Goal: Task Accomplishment & Management: Complete application form

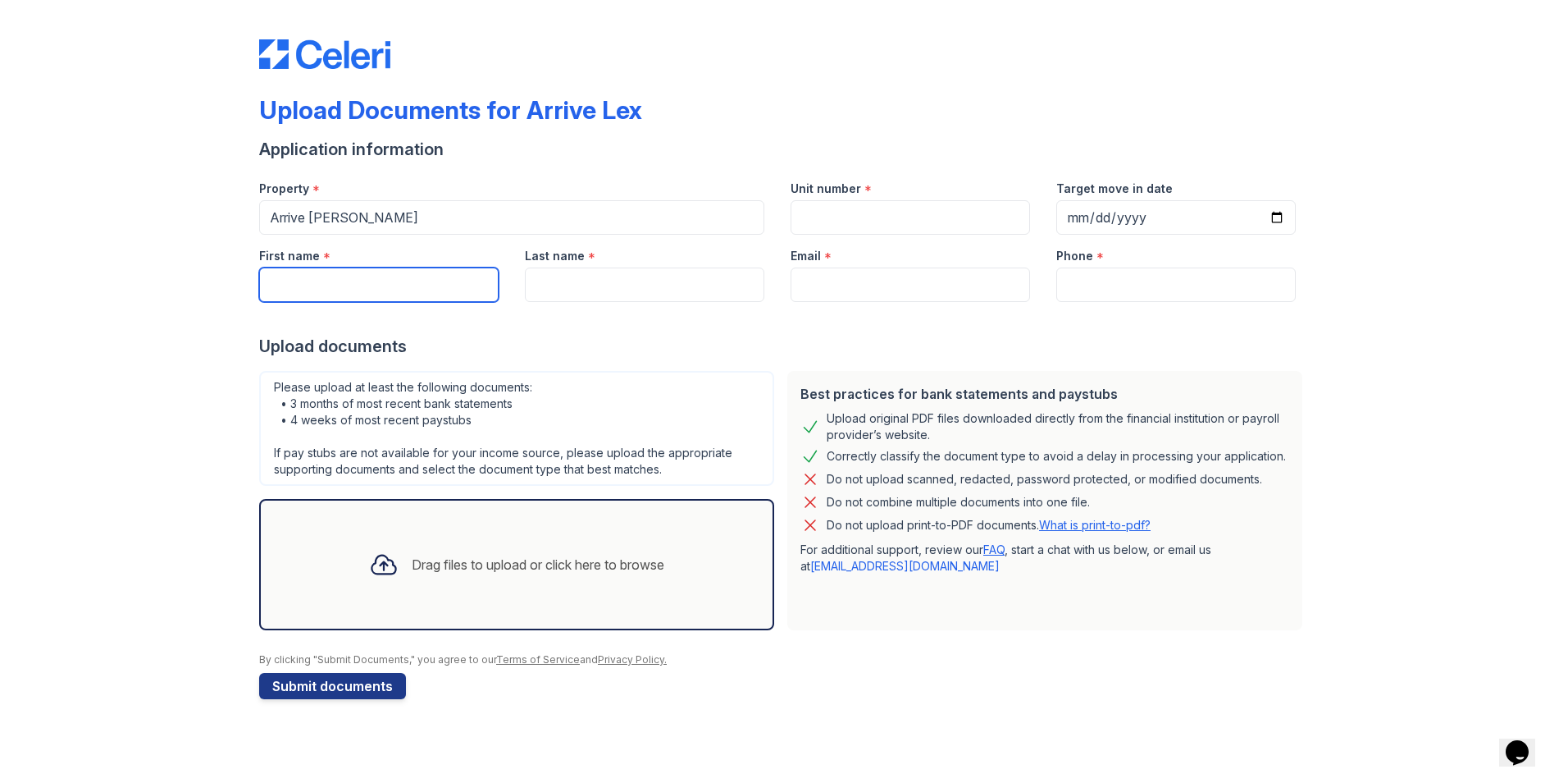
click at [365, 293] on input "First name" at bounding box center [379, 284] width 240 height 35
type input "[PERSON_NAME]"
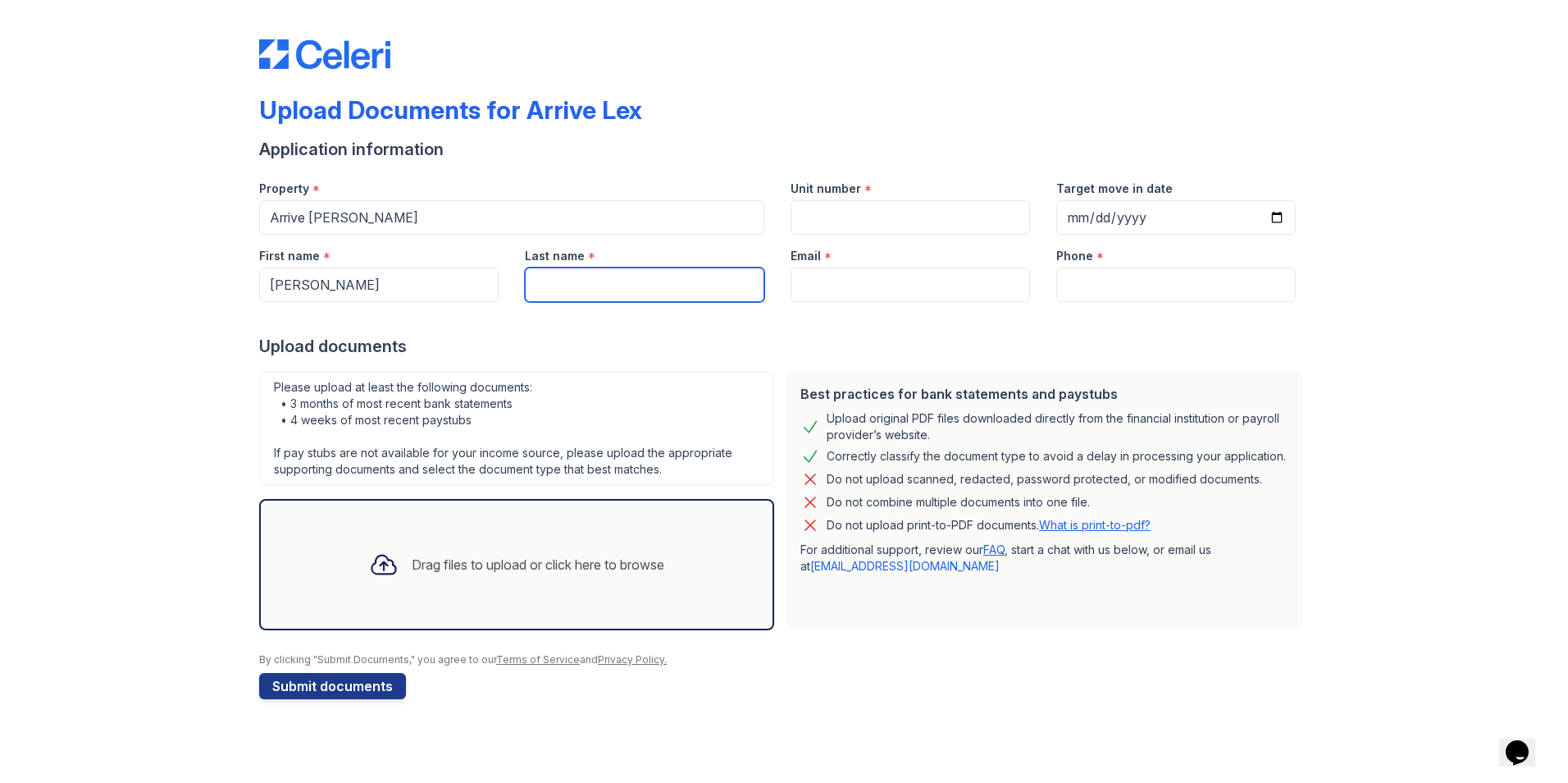
type input "Ekpo"
type input "[EMAIL_ADDRESS][DOMAIN_NAME]"
type input "7739153261"
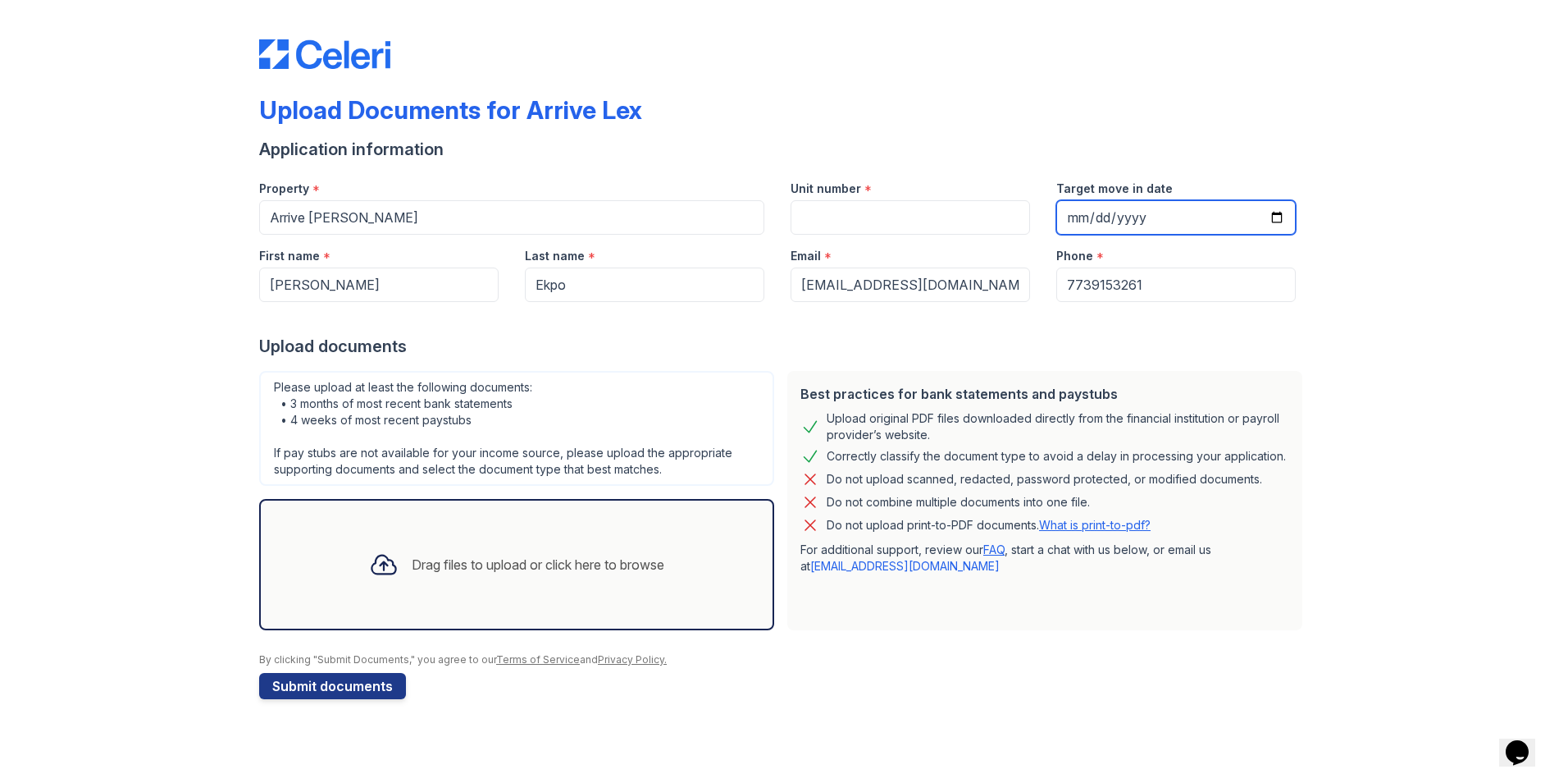
click at [1283, 219] on input "Target move in date" at bounding box center [1176, 217] width 240 height 35
type input "[DATE]"
click at [588, 581] on div "Drag files to upload or click here to browse" at bounding box center [516, 564] width 321 height 56
click at [489, 560] on div "Drag files to upload or click here to browse" at bounding box center [538, 565] width 253 height 20
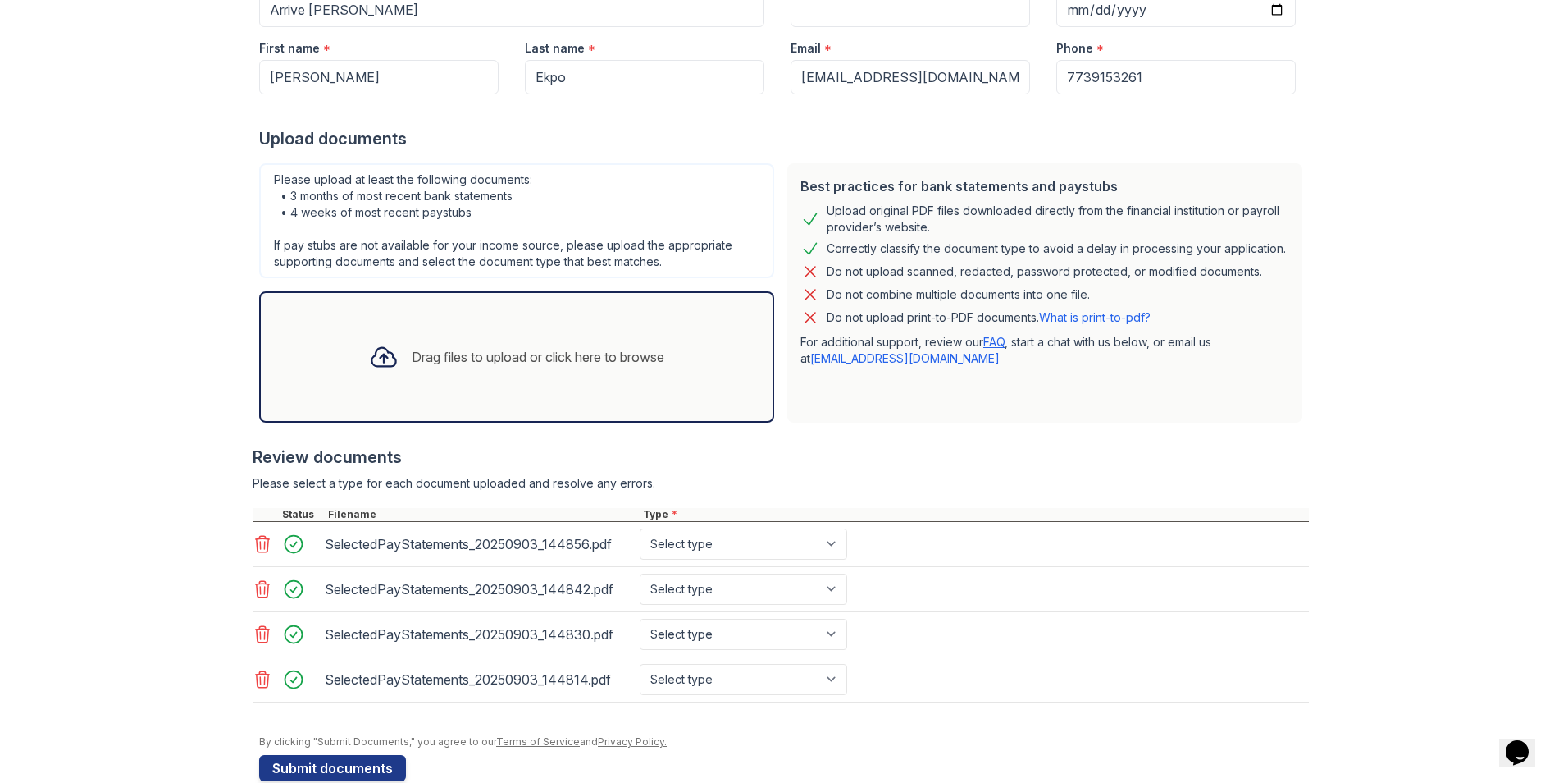
scroll to position [209, 0]
click at [831, 545] on select "Select type Paystub Bank Statement Offer Letter Tax Documents Benefit Award Let…" at bounding box center [744, 542] width 208 height 31
select select "paystub"
click at [640, 527] on select "Select type Paystub Bank Statement Offer Letter Tax Documents Benefit Award Let…" at bounding box center [744, 542] width 208 height 31
click at [831, 596] on select "Select type Paystub Bank Statement Offer Letter Tax Documents Benefit Award Let…" at bounding box center [744, 588] width 208 height 31
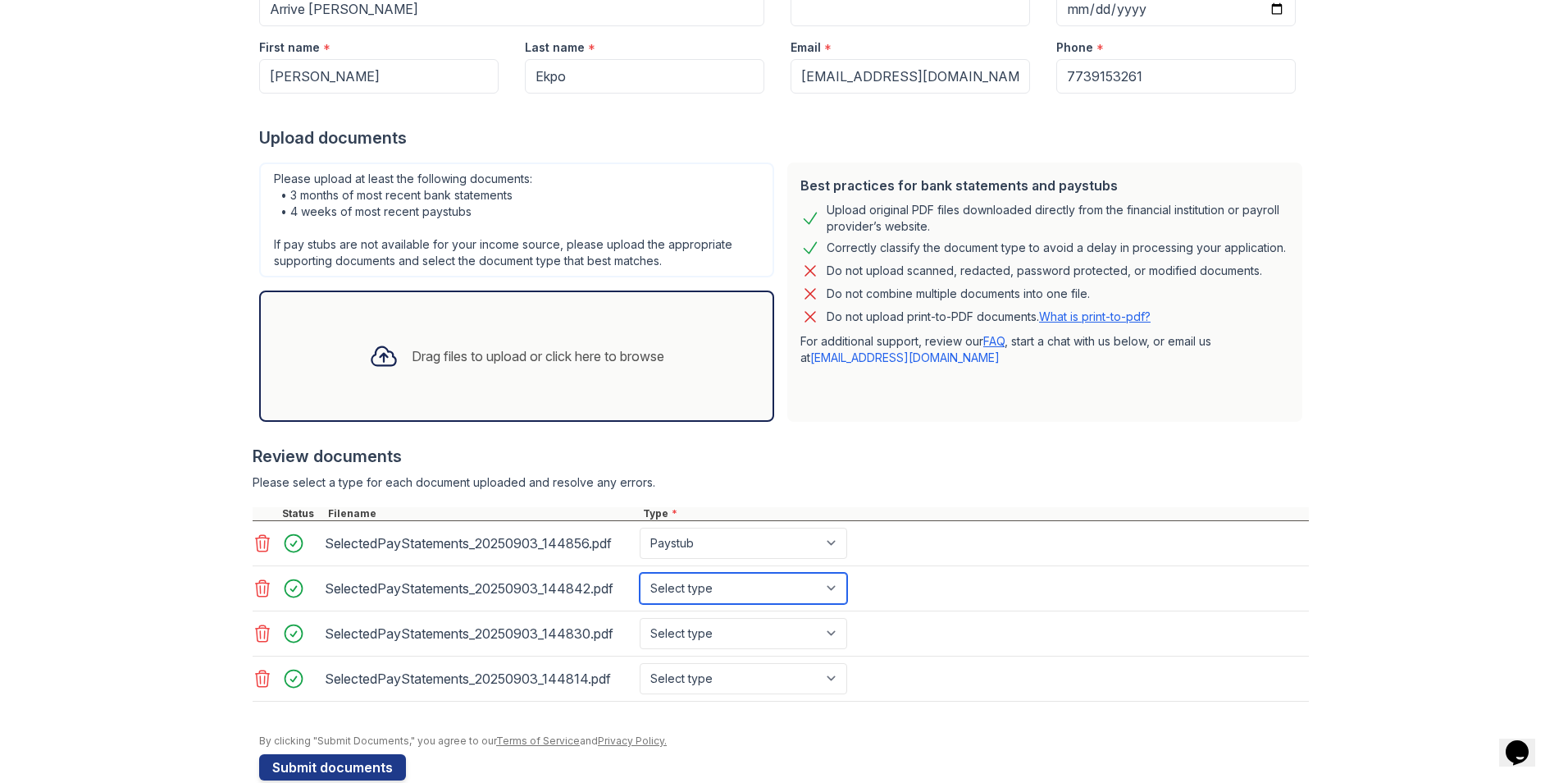
select select "paystub"
click at [640, 573] on select "Select type Paystub Bank Statement Offer Letter Tax Documents Benefit Award Let…" at bounding box center [744, 588] width 208 height 31
click at [829, 639] on select "Select type Paystub Bank Statement Offer Letter Tax Documents Benefit Award Let…" at bounding box center [744, 633] width 208 height 31
select select "paystub"
click at [640, 618] on select "Select type Paystub Bank Statement Offer Letter Tax Documents Benefit Award Let…" at bounding box center [744, 633] width 208 height 31
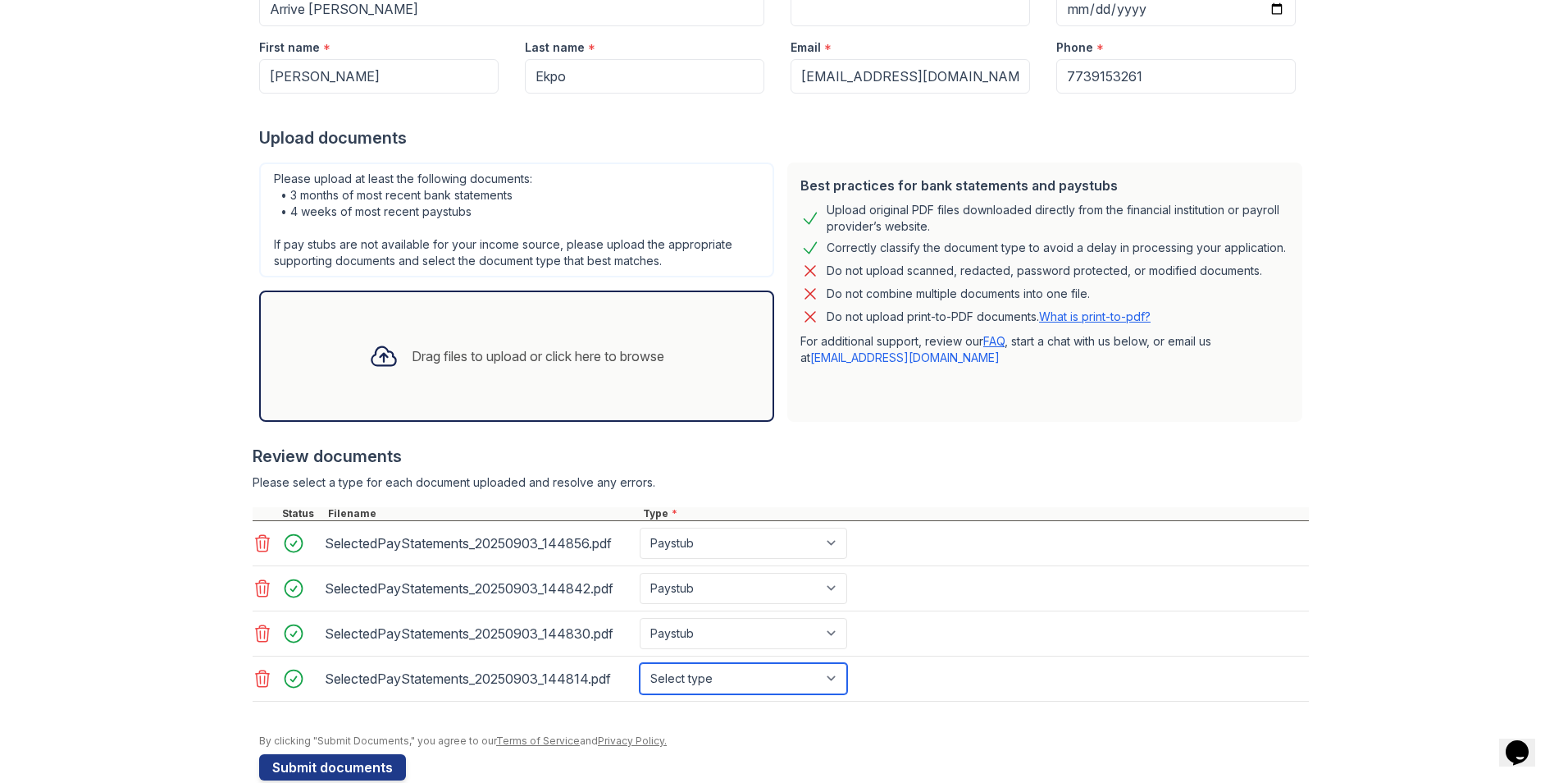
click at [825, 686] on select "Select type Paystub Bank Statement Offer Letter Tax Documents Benefit Award Let…" at bounding box center [744, 678] width 208 height 31
select select "paystub"
click at [640, 663] on select "Select type Paystub Bank Statement Offer Letter Tax Documents Benefit Award Let…" at bounding box center [744, 678] width 208 height 31
click at [419, 348] on div "Drag files to upload or click here to browse" at bounding box center [538, 356] width 253 height 20
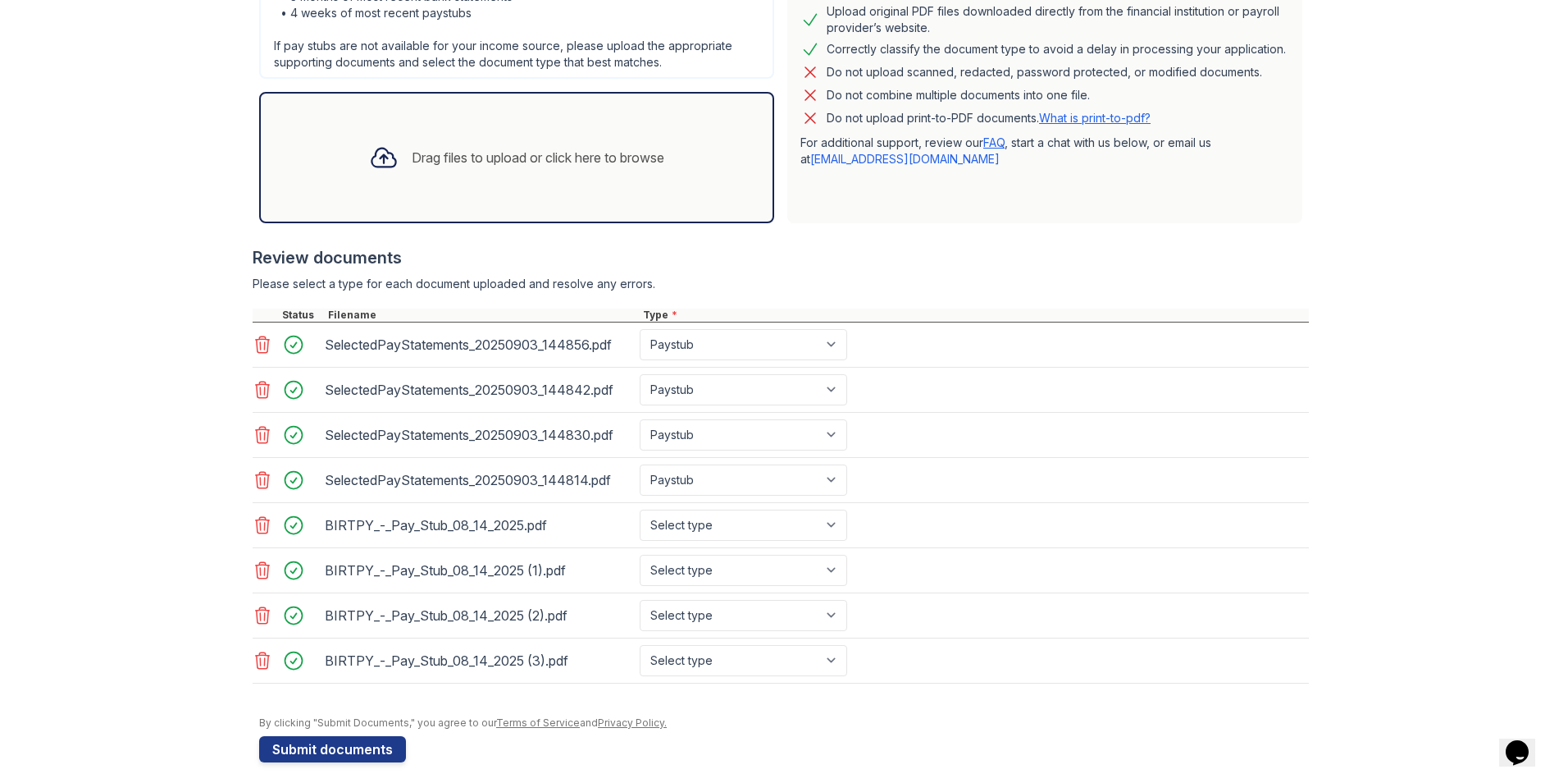
scroll to position [419, 0]
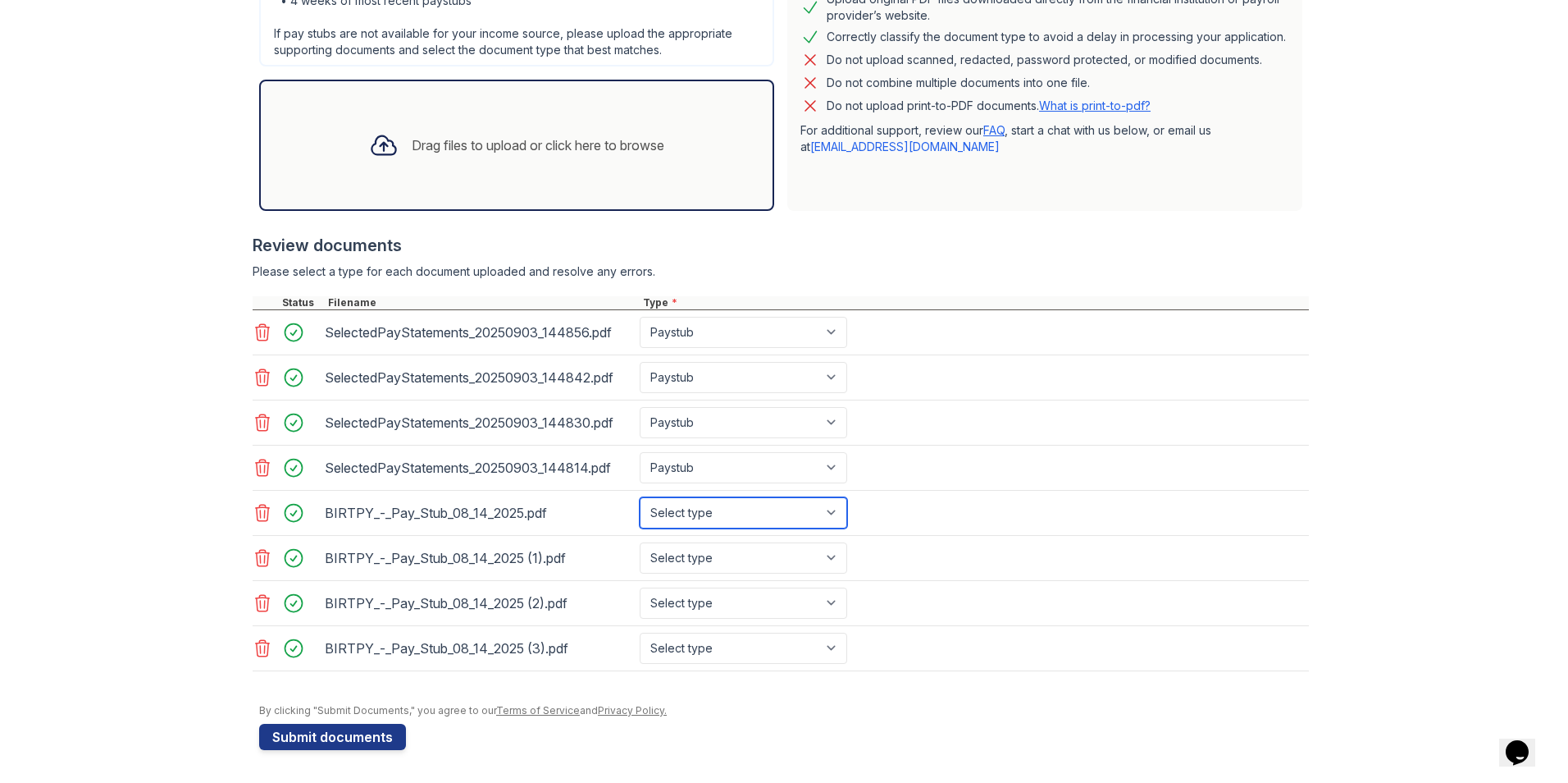
click at [831, 510] on select "Select type Paystub Bank Statement Offer Letter Tax Documents Benefit Award Let…" at bounding box center [744, 512] width 208 height 31
select select "paystub"
click at [640, 497] on select "Select type Paystub Bank Statement Offer Letter Tax Documents Benefit Award Let…" at bounding box center [744, 512] width 208 height 31
click at [831, 562] on select "Select type Paystub Bank Statement Offer Letter Tax Documents Benefit Award Let…" at bounding box center [744, 558] width 208 height 31
select select "paystub"
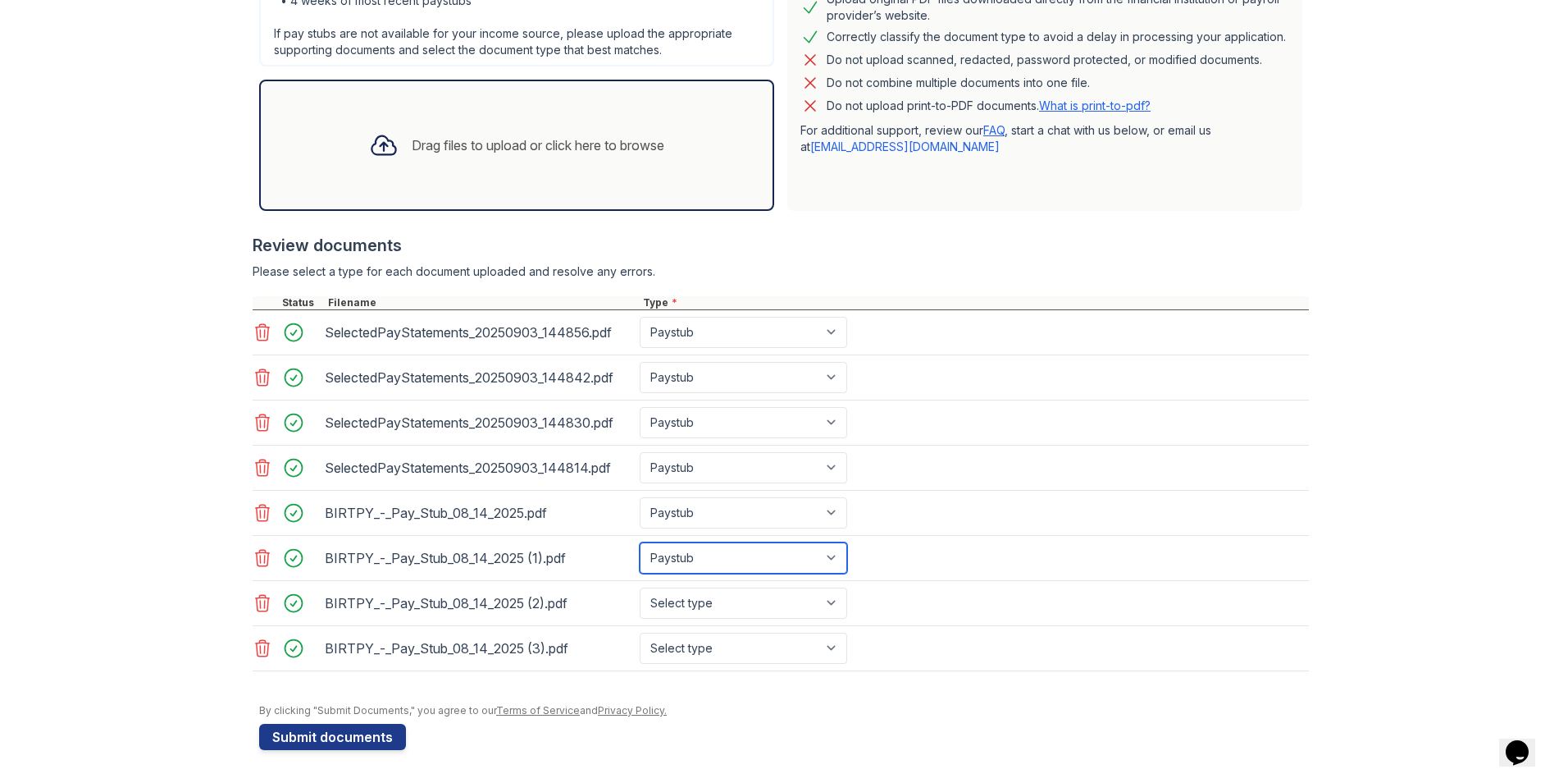
click at [640, 542] on select "Select type Paystub Bank Statement Offer Letter Tax Documents Benefit Award Let…" at bounding box center [744, 558] width 208 height 31
click at [827, 600] on select "Select type Paystub Bank Statement Offer Letter Tax Documents Benefit Award Let…" at bounding box center [744, 603] width 208 height 31
select select "paystub"
click at [640, 588] on select "Select type Paystub Bank Statement Offer Letter Tax Documents Benefit Award Let…" at bounding box center [744, 603] width 208 height 31
click at [828, 652] on select "Select type Paystub Bank Statement Offer Letter Tax Documents Benefit Award Let…" at bounding box center [744, 647] width 208 height 31
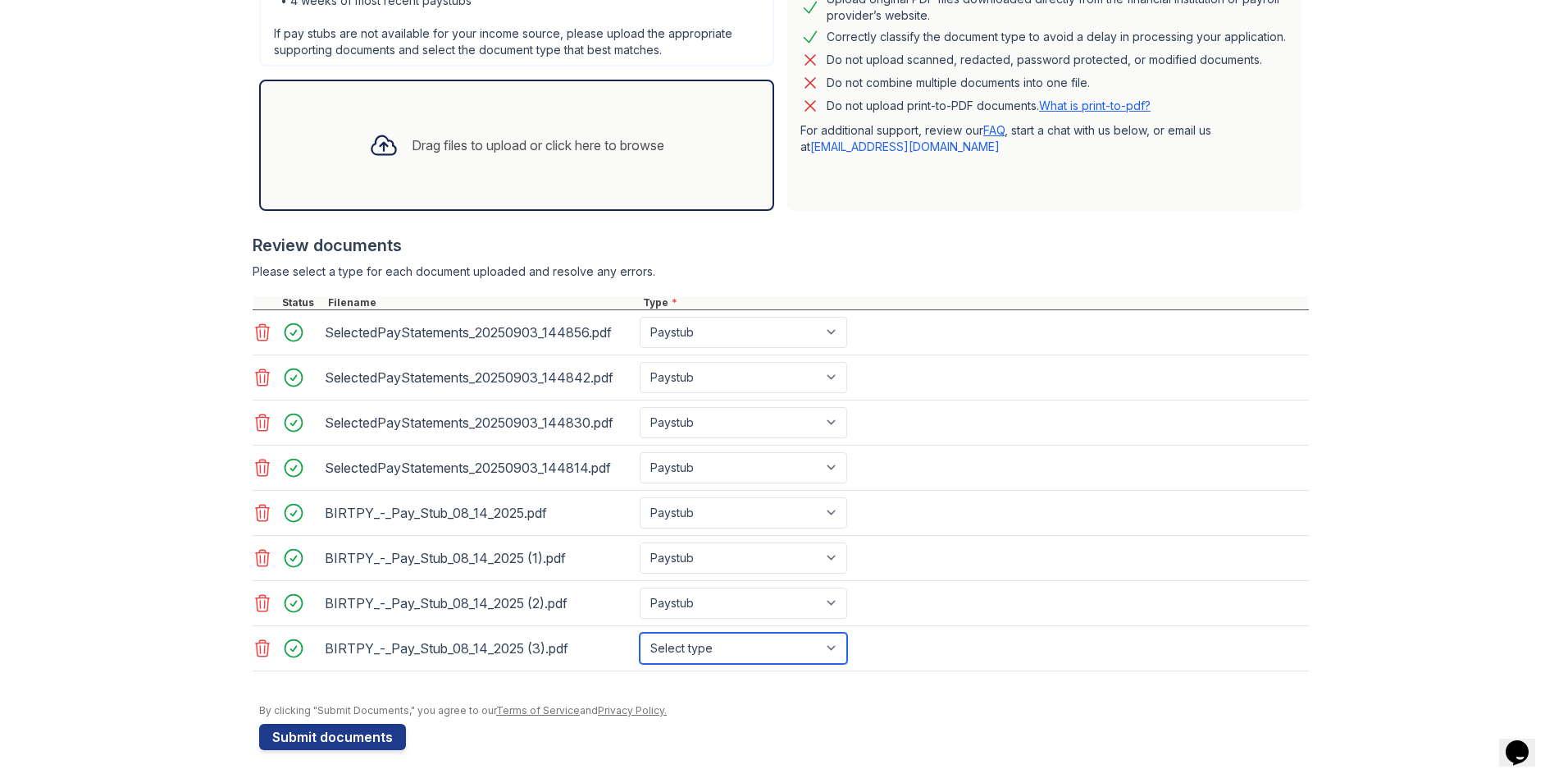
select select "paystub"
click at [640, 632] on select "Select type Paystub Bank Statement Offer Letter Tax Documents Benefit Award Let…" at bounding box center [744, 647] width 208 height 31
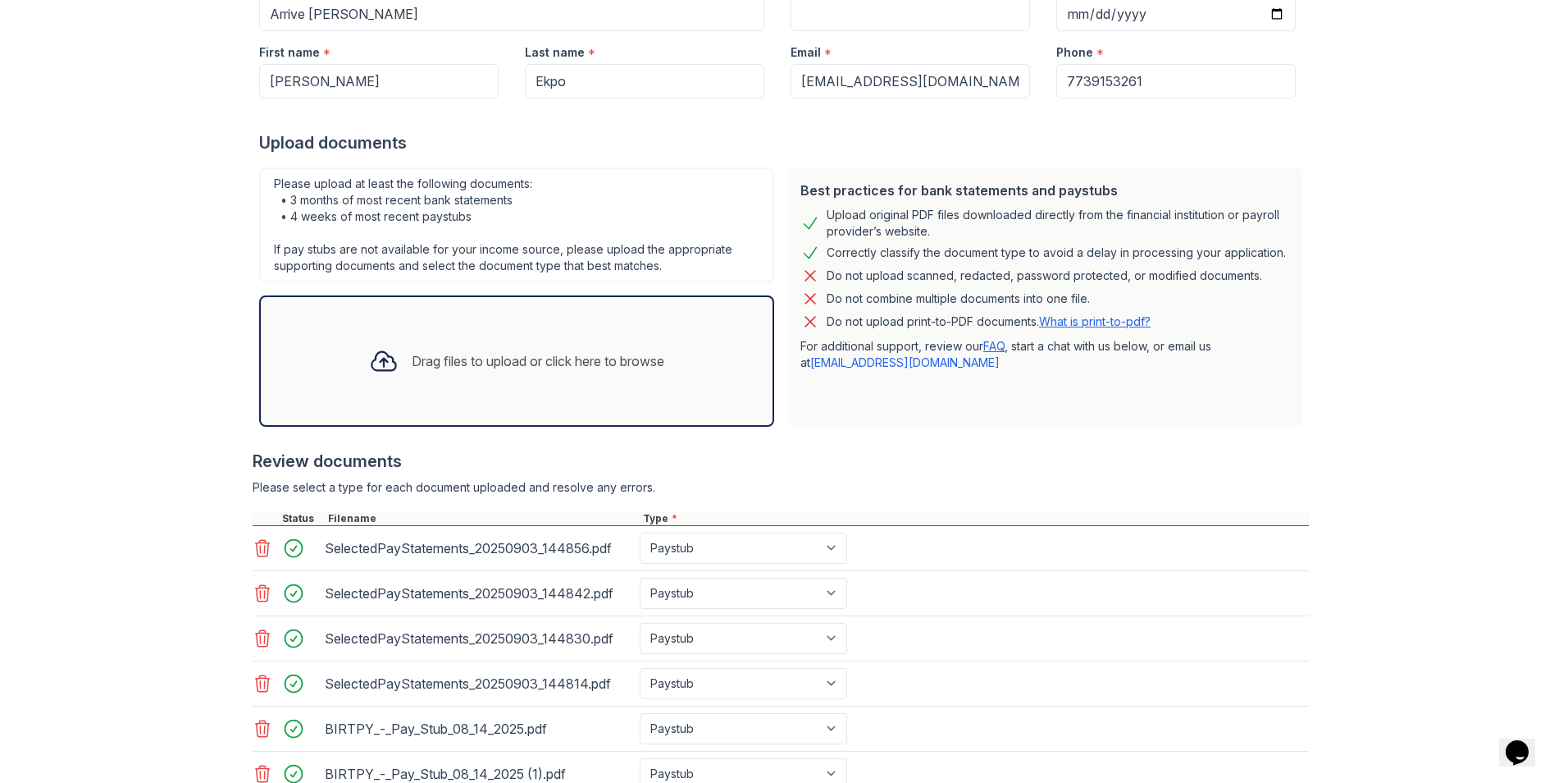
scroll to position [194, 0]
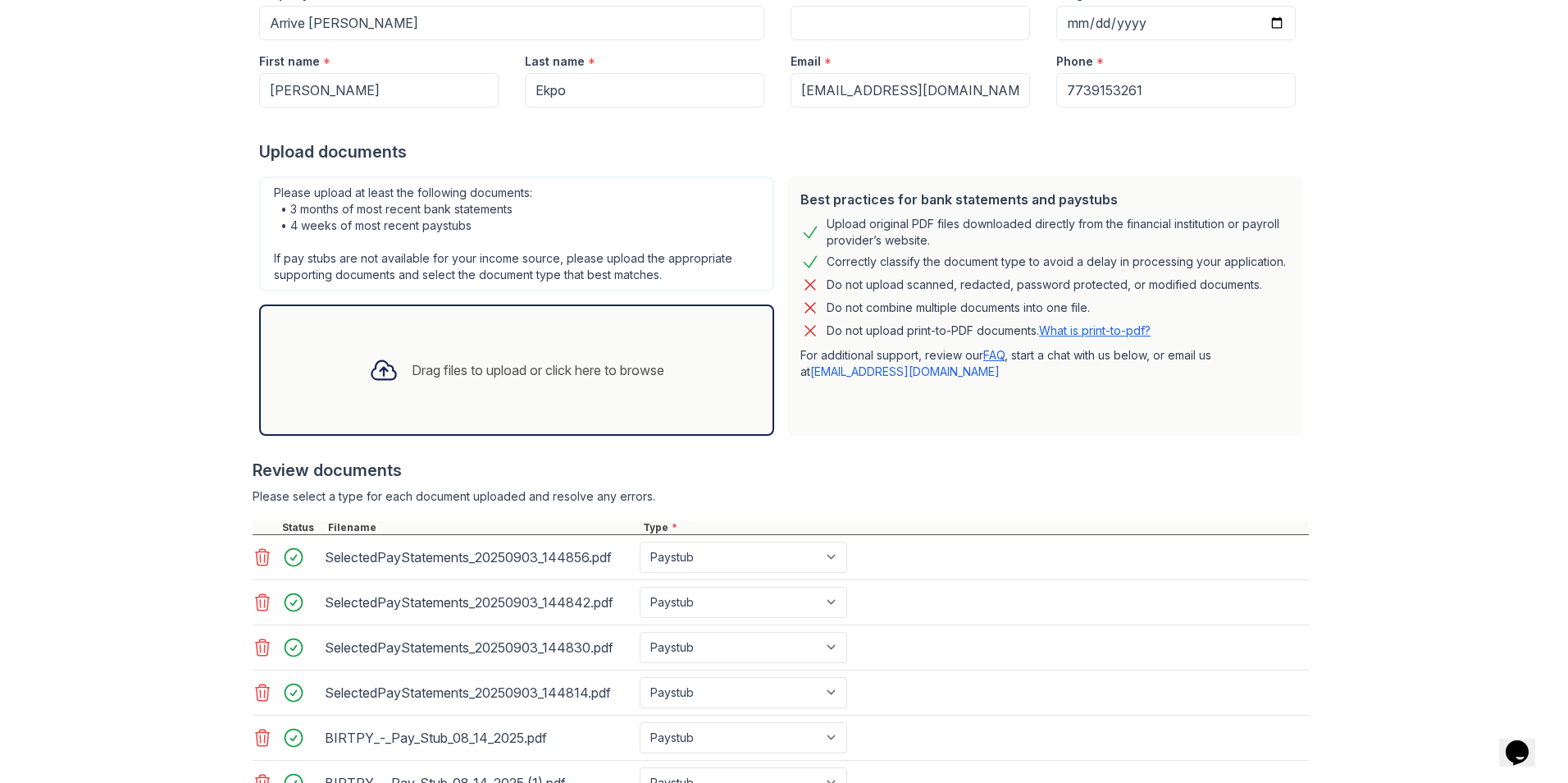
click at [451, 368] on div "Drag files to upload or click here to browse" at bounding box center [538, 370] width 253 height 20
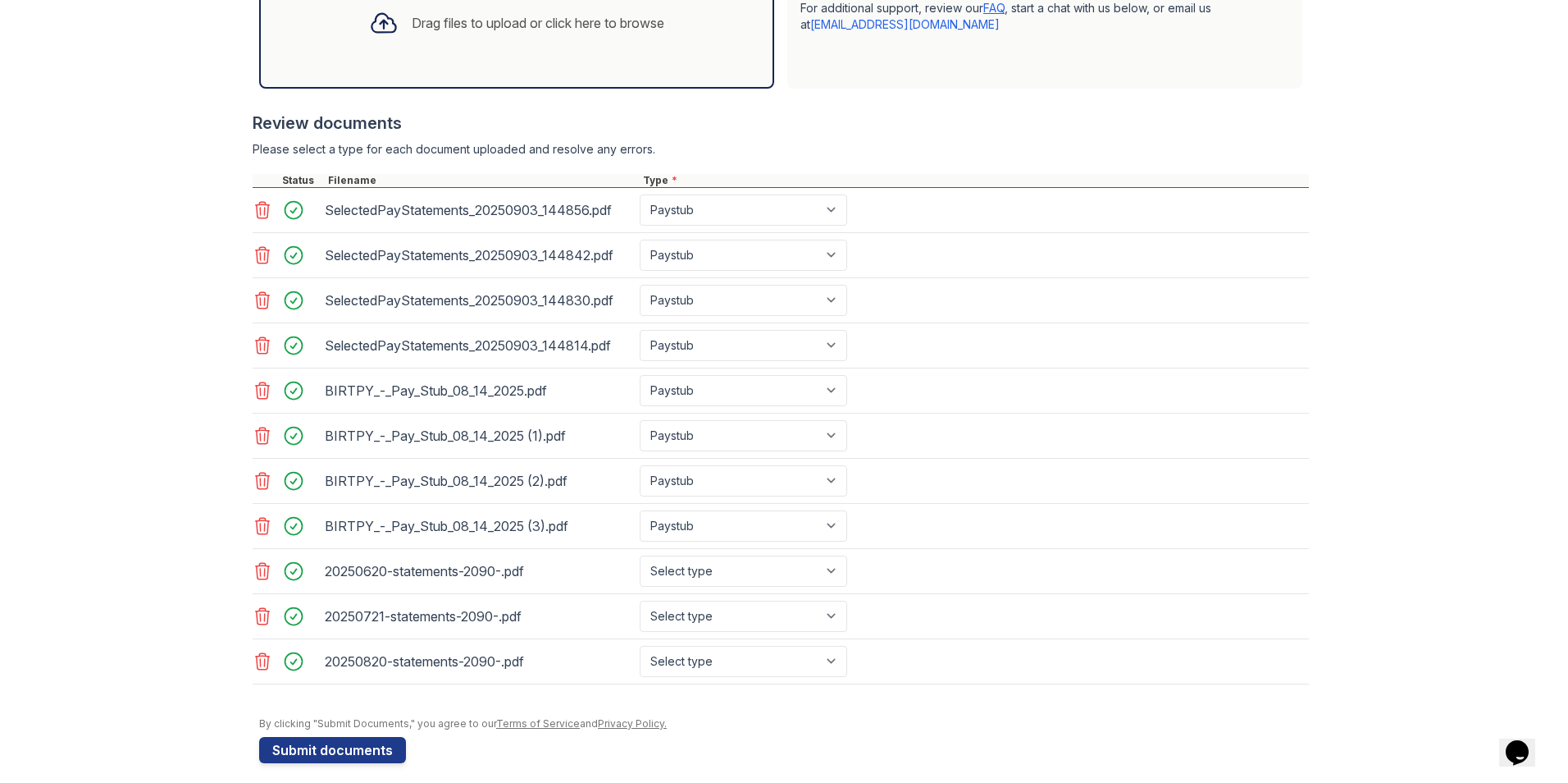
scroll to position [555, 0]
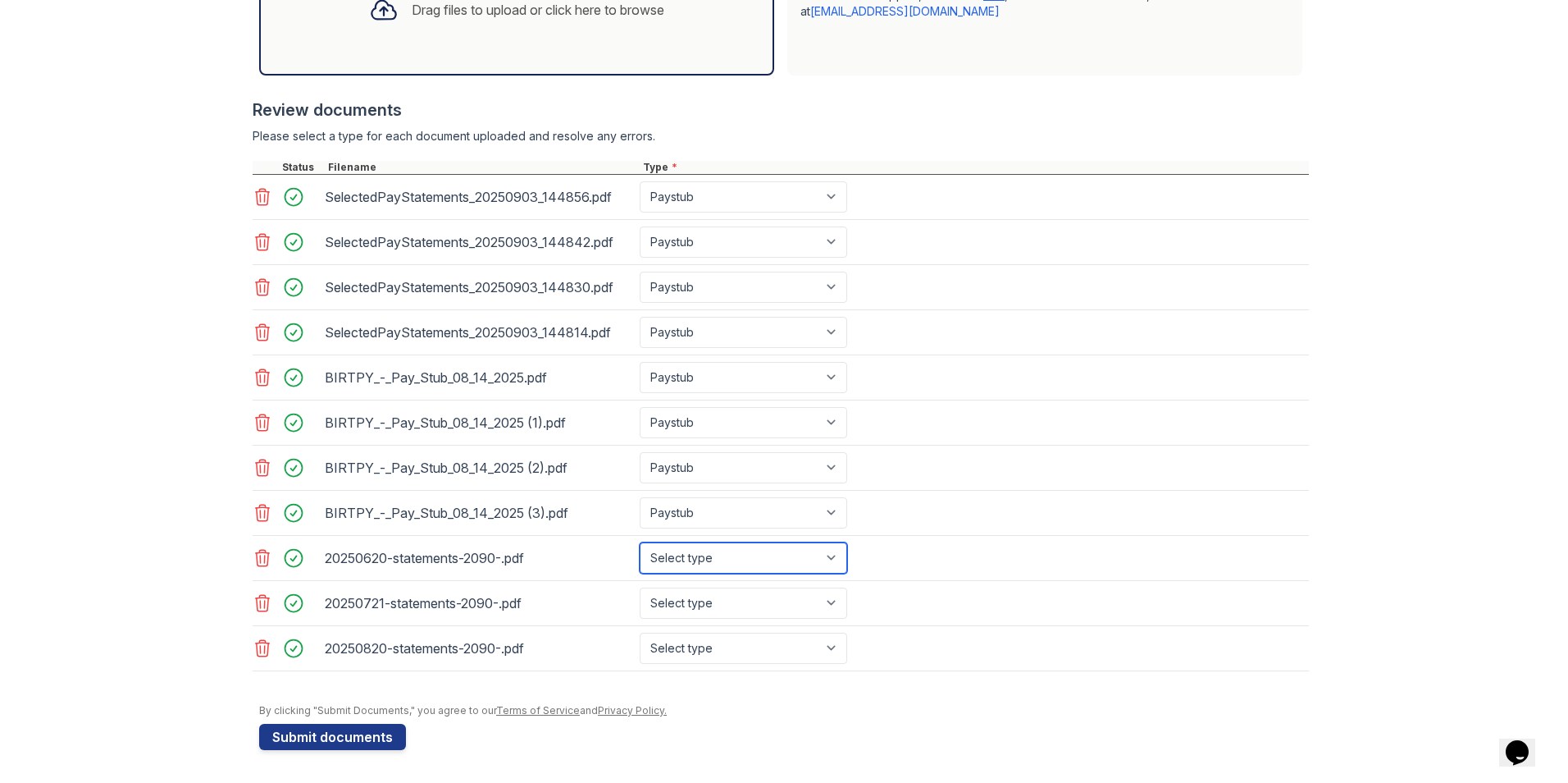
click at [832, 558] on select "Select type Paystub Bank Statement Offer Letter Tax Documents Benefit Award Let…" at bounding box center [744, 558] width 208 height 31
select select "bank_statement"
click at [640, 542] on select "Select type Paystub Bank Statement Offer Letter Tax Documents Benefit Award Let…" at bounding box center [744, 558] width 208 height 31
click at [832, 605] on select "Select type Paystub Bank Statement Offer Letter Tax Documents Benefit Award Let…" at bounding box center [744, 603] width 208 height 31
select select "bank_statement"
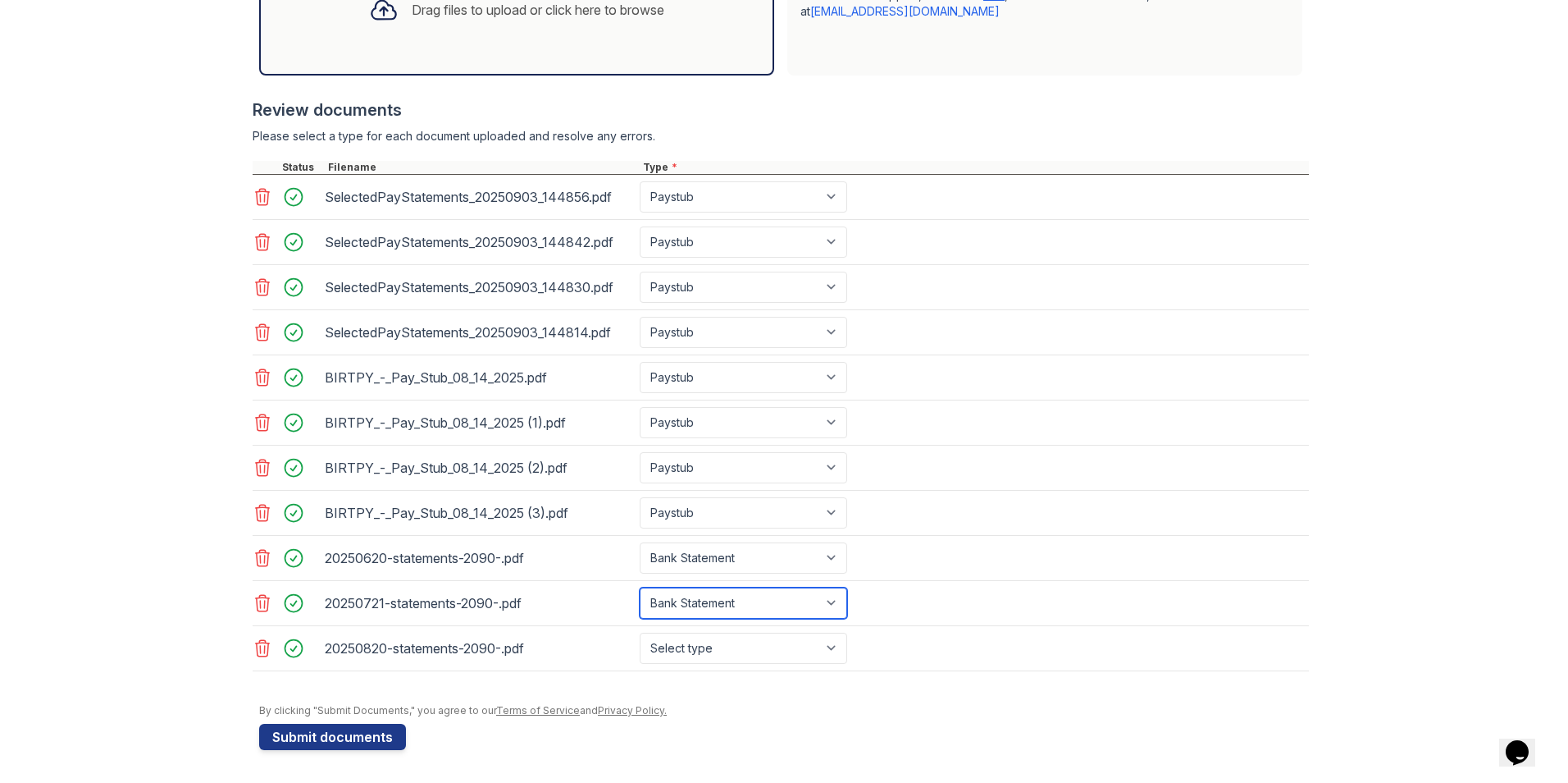
click at [640, 588] on select "Select type Paystub Bank Statement Offer Letter Tax Documents Benefit Award Let…" at bounding box center [744, 603] width 208 height 31
click at [828, 653] on select "Select type Paystub Bank Statement Offer Letter Tax Documents Benefit Award Let…" at bounding box center [744, 647] width 208 height 31
select select "bank_statement"
click at [640, 632] on select "Select type Paystub Bank Statement Offer Letter Tax Documents Benefit Award Let…" at bounding box center [744, 647] width 208 height 31
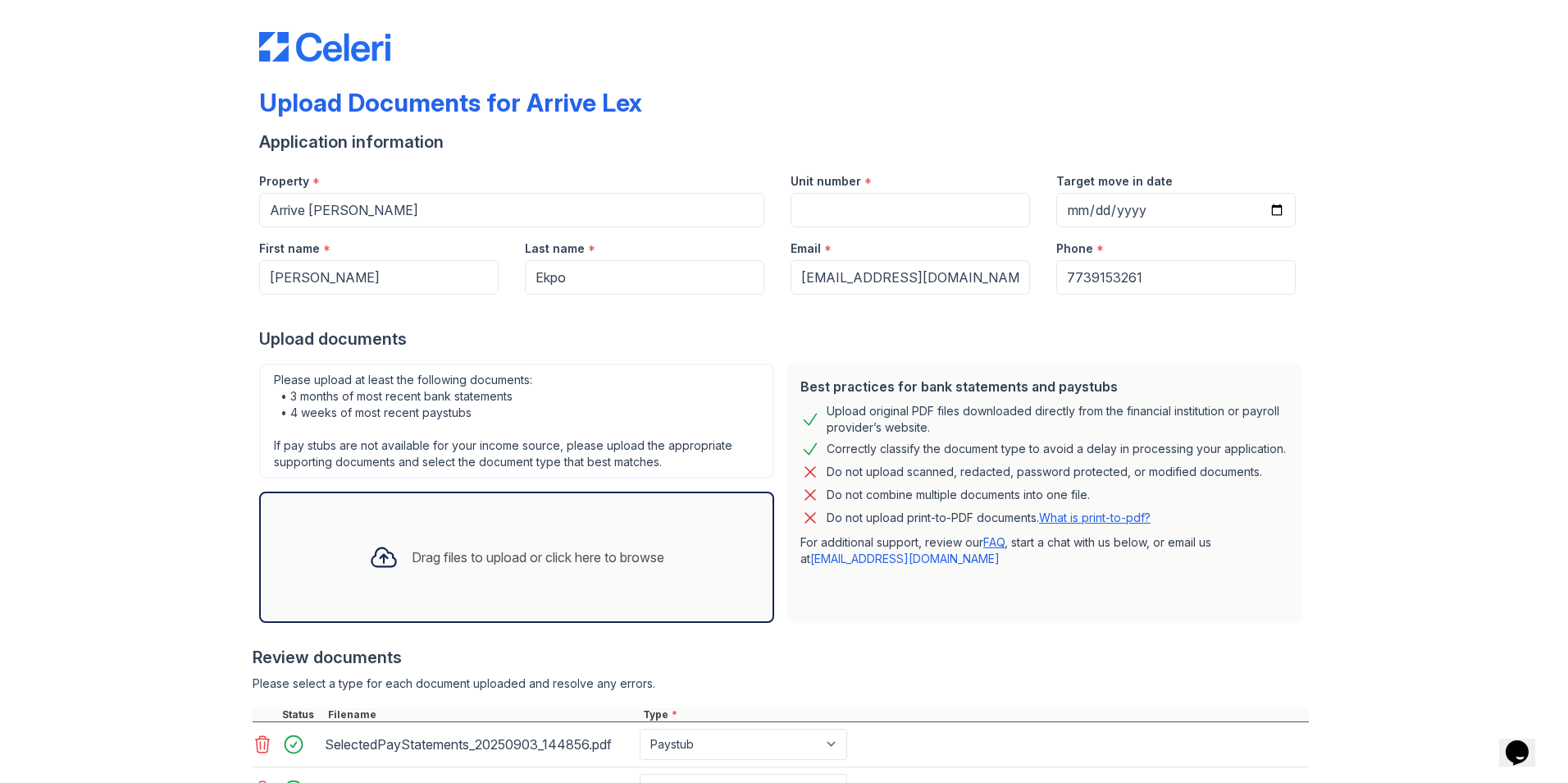
scroll to position [4, 0]
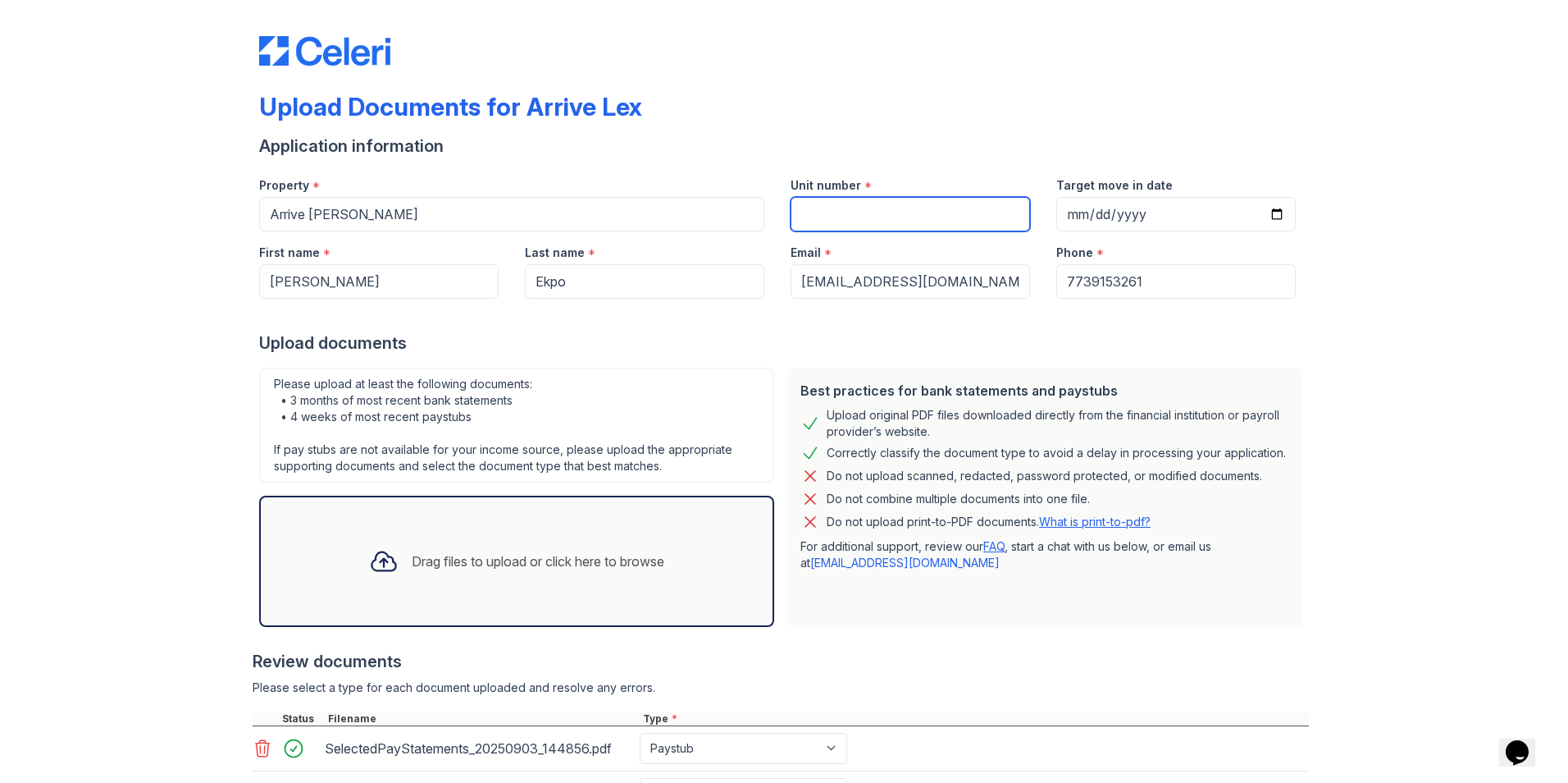
click at [855, 219] on input "Unit number" at bounding box center [910, 214] width 240 height 35
paste input "2201T"
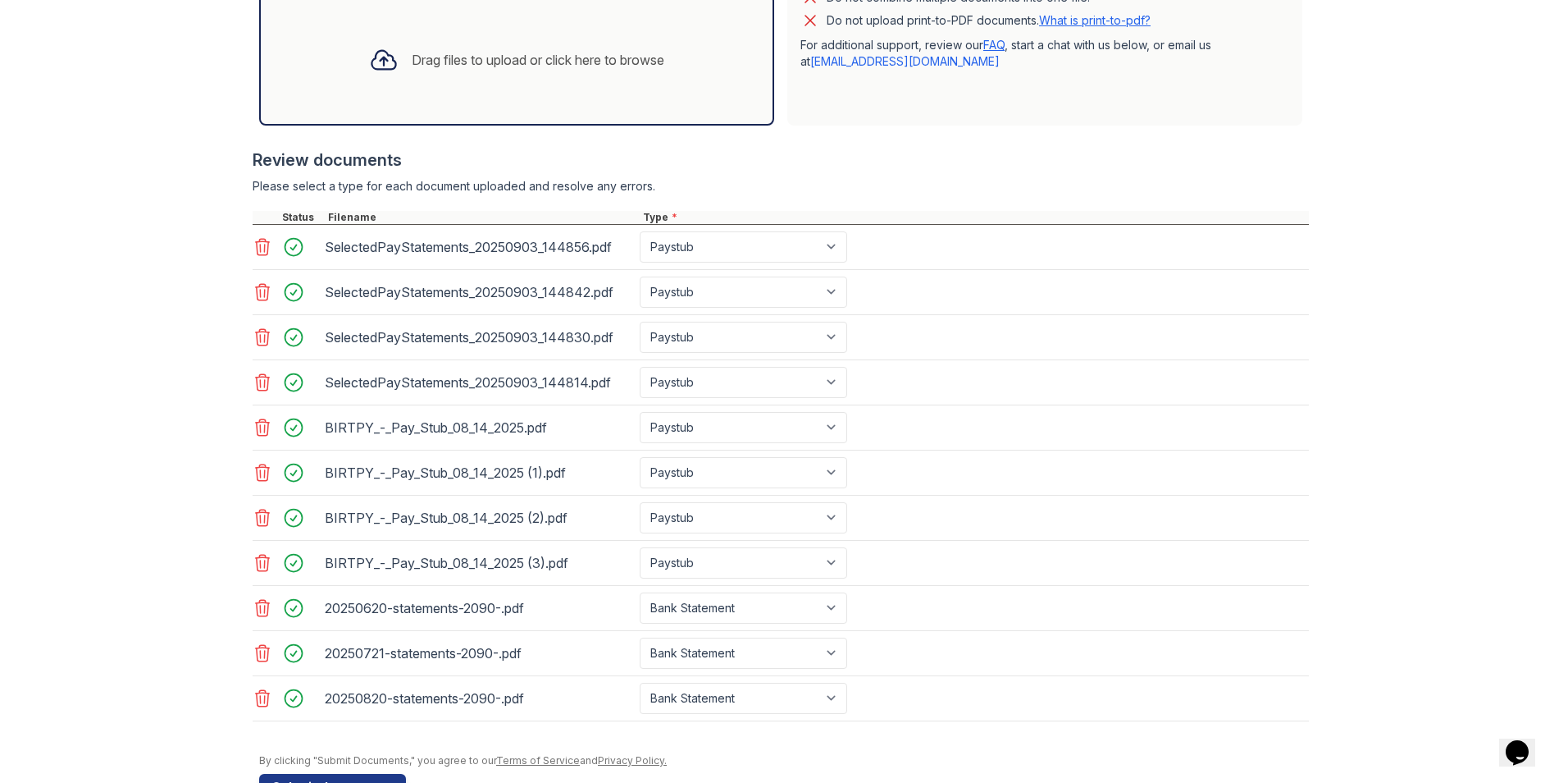
scroll to position [555, 0]
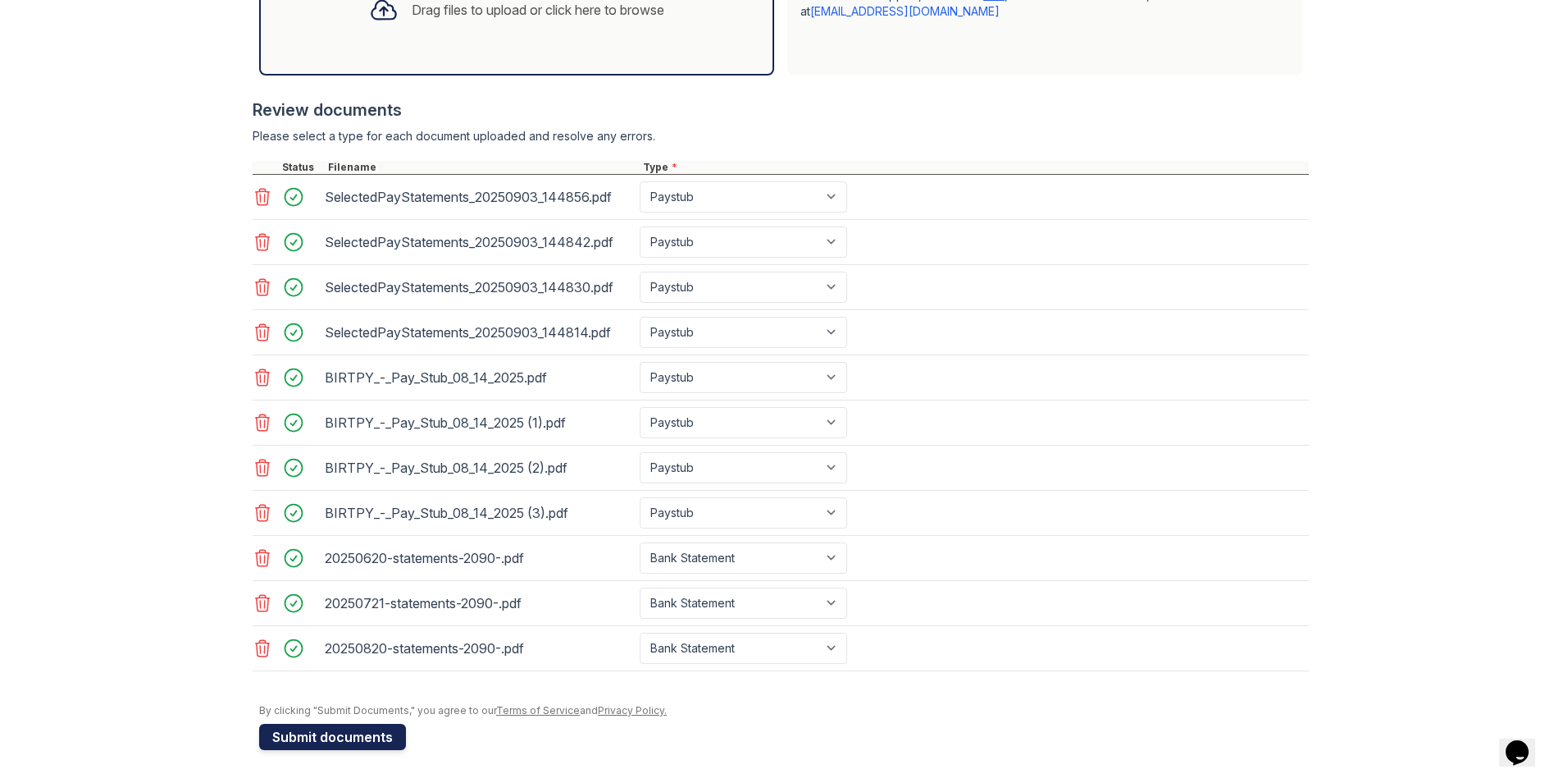
type input "2201T"
click at [324, 747] on button "Submit documents" at bounding box center [332, 737] width 146 height 27
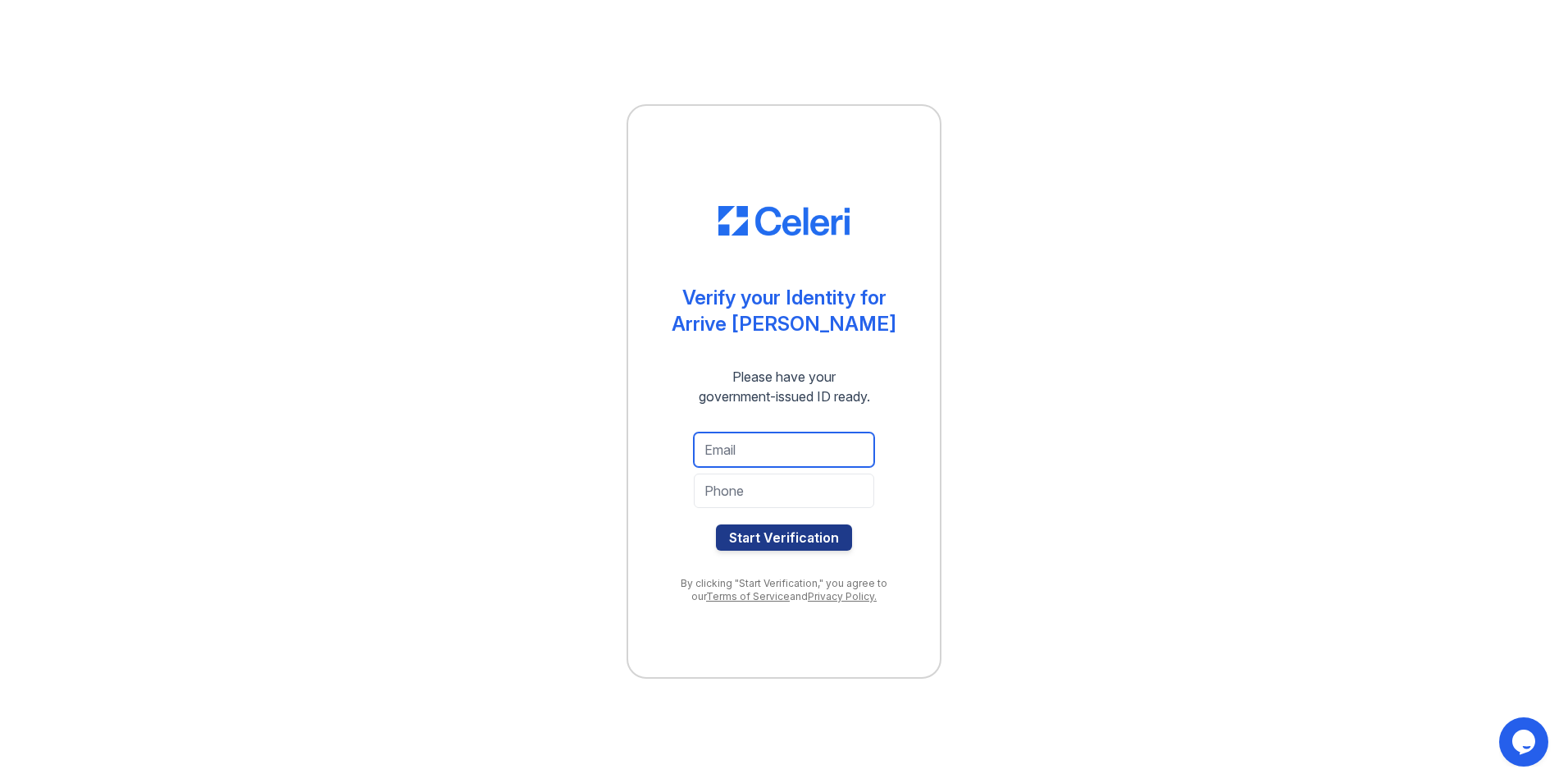
click at [753, 452] on input "email" at bounding box center [784, 449] width 180 height 35
type input "[EMAIL_ADDRESS][DOMAIN_NAME]"
type input "7739153261"
click at [776, 539] on button "Start Verification" at bounding box center [784, 537] width 136 height 27
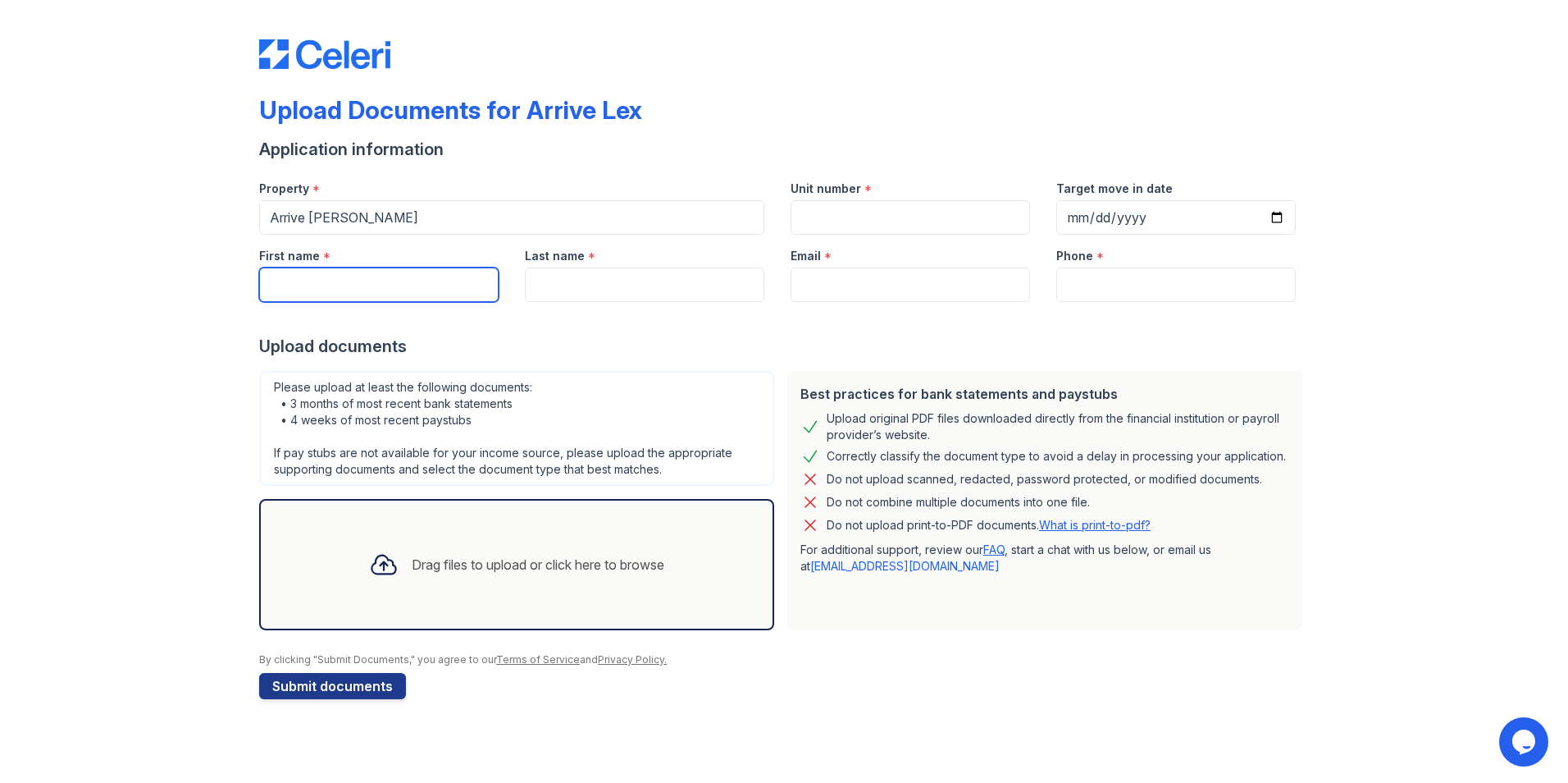
click at [400, 279] on input "First name" at bounding box center [379, 284] width 240 height 35
type input "[PERSON_NAME]"
type input "2201T"
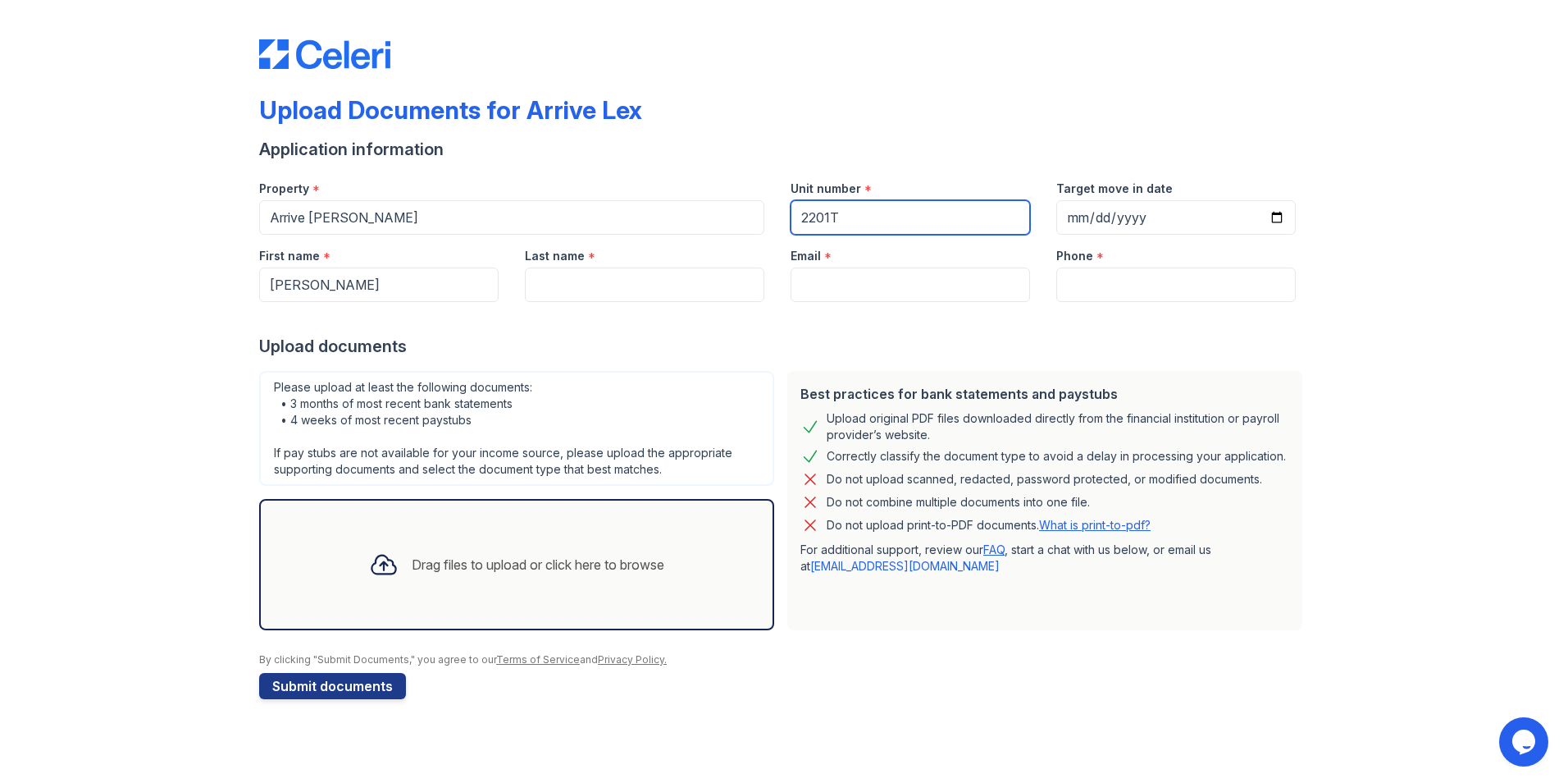
type input "[DATE]"
type input "Ekpo"
type input "[EMAIL_ADDRESS][DOMAIN_NAME]"
type input "7739153261"
click at [490, 558] on div "Drag files to upload or click here to browse" at bounding box center [538, 565] width 253 height 20
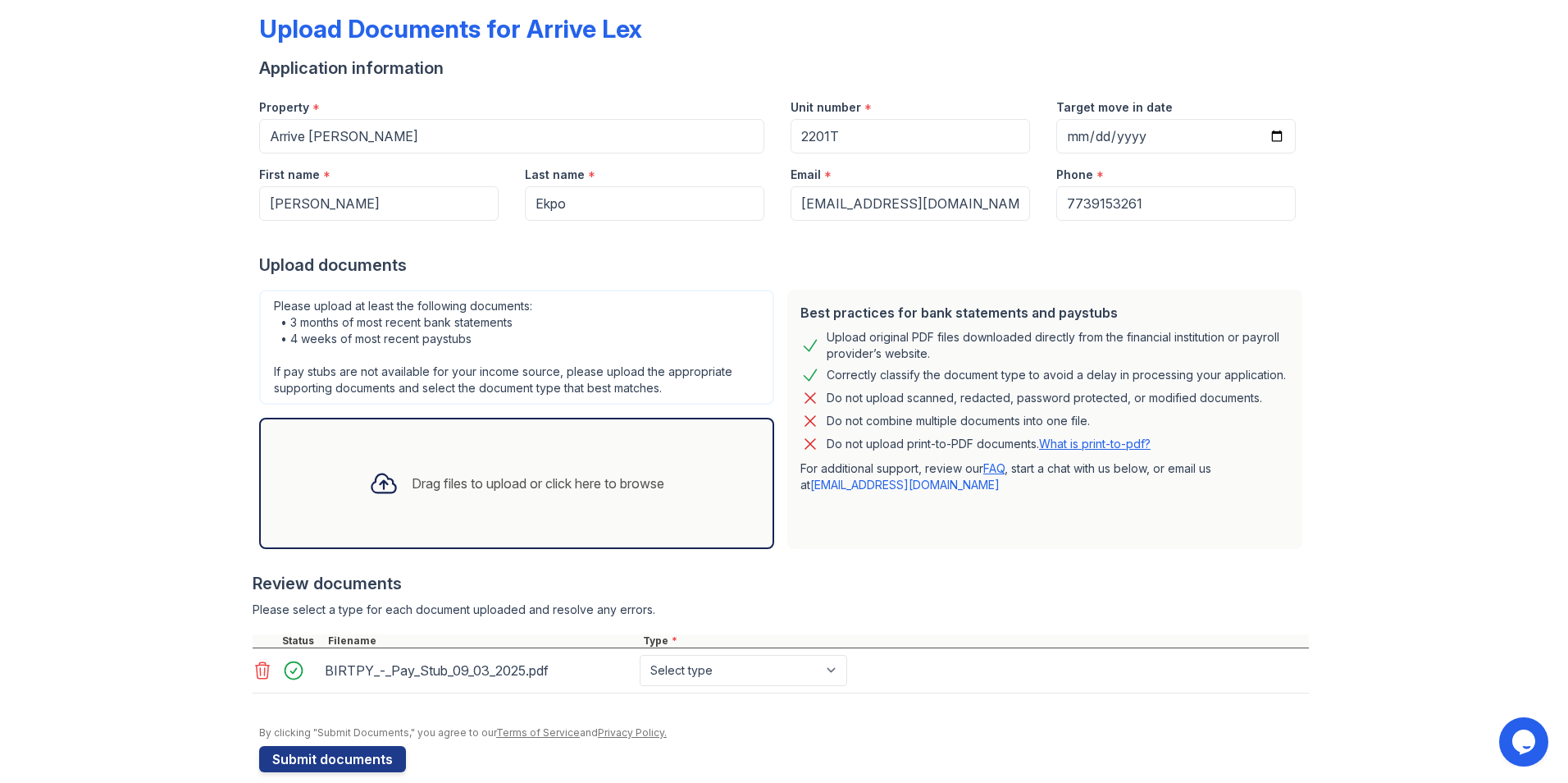
scroll to position [103, 0]
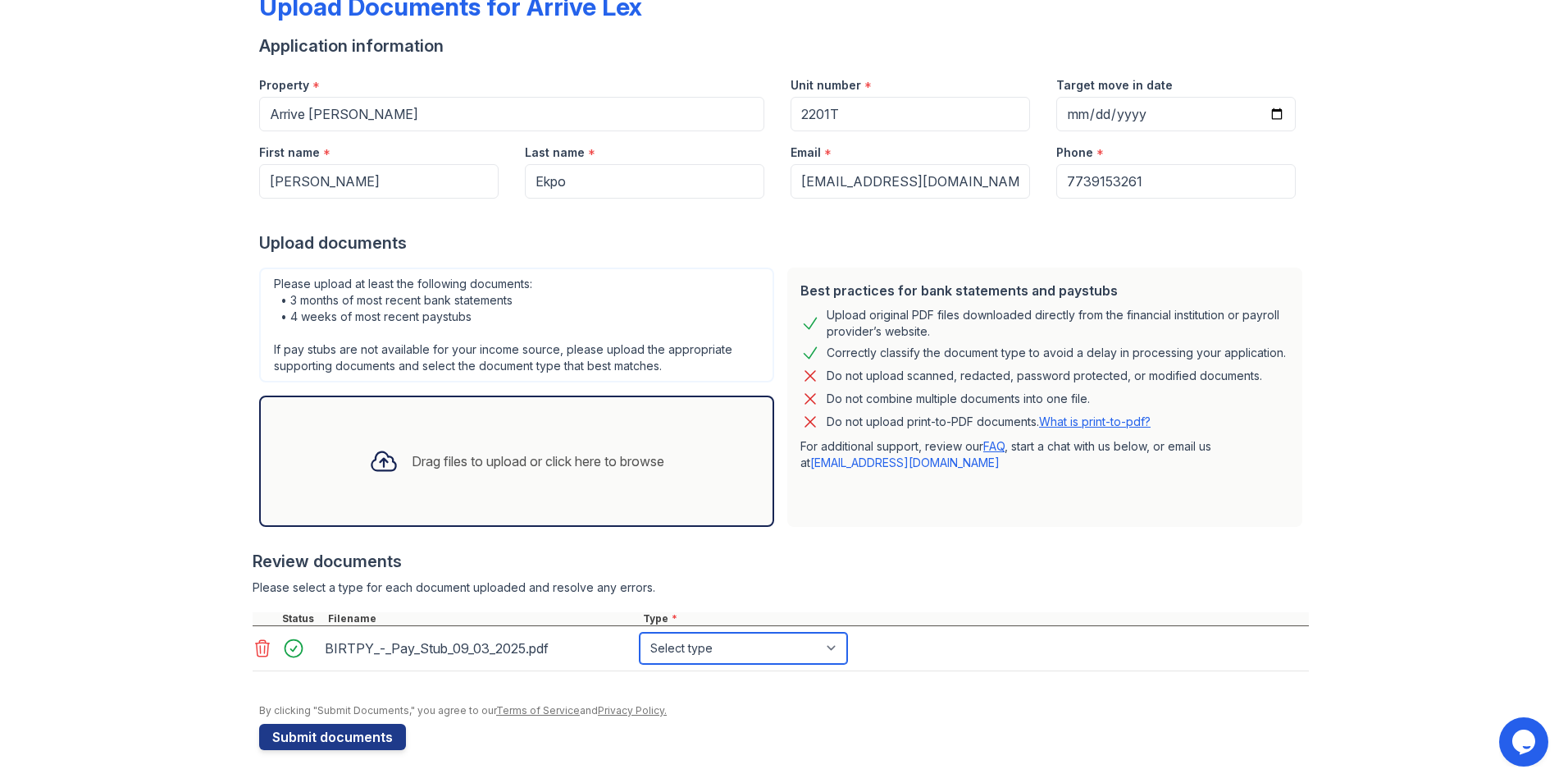
click at [711, 642] on select "Select type Paystub Bank Statement Offer Letter Tax Documents Benefit Award Let…" at bounding box center [744, 647] width 208 height 31
select select "paystub"
click at [640, 632] on select "Select type Paystub Bank Statement Offer Letter Tax Documents Benefit Award Let…" at bounding box center [744, 647] width 208 height 31
click at [366, 732] on button "Submit documents" at bounding box center [332, 737] width 146 height 27
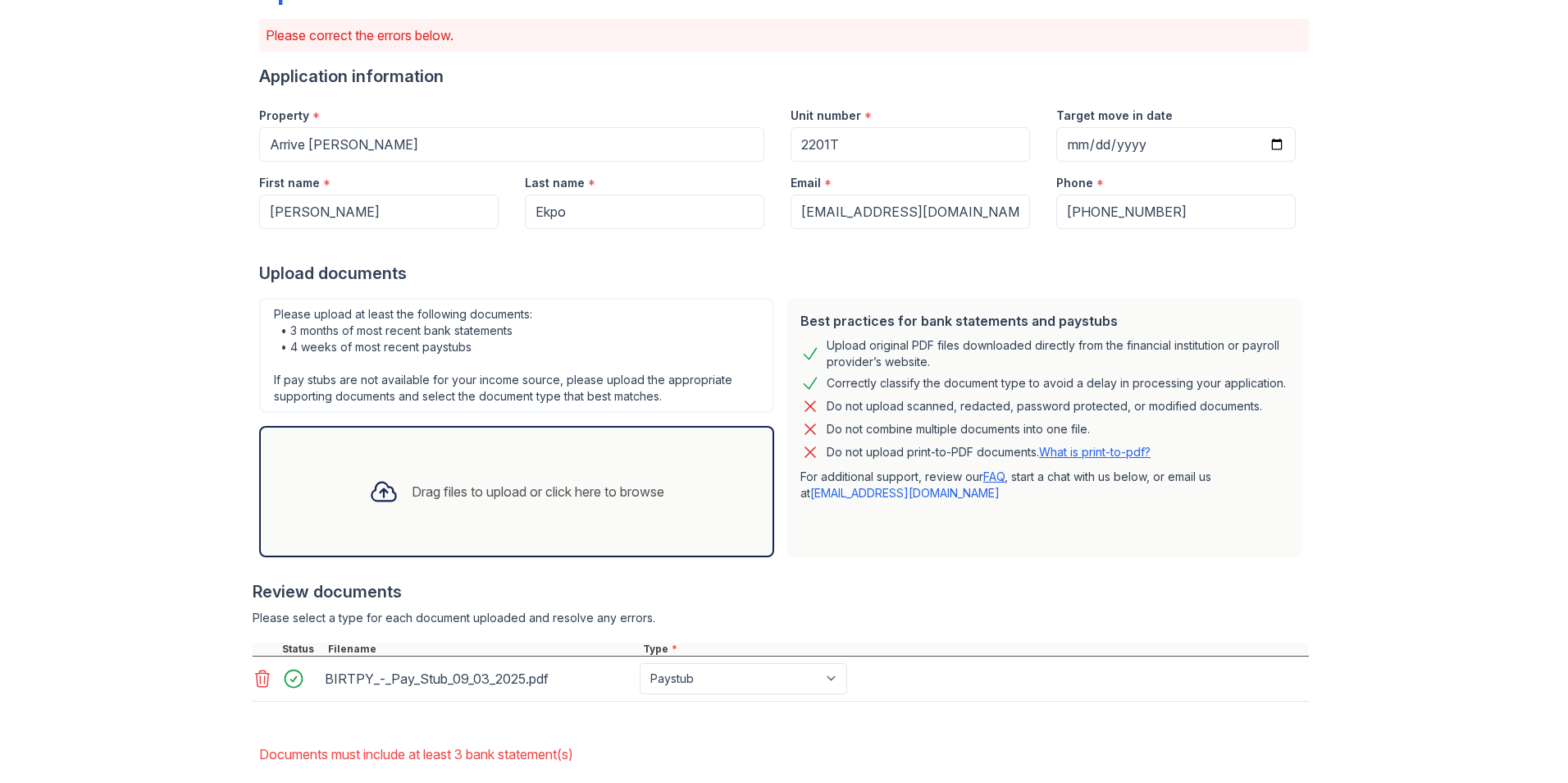
scroll to position [202, 0]
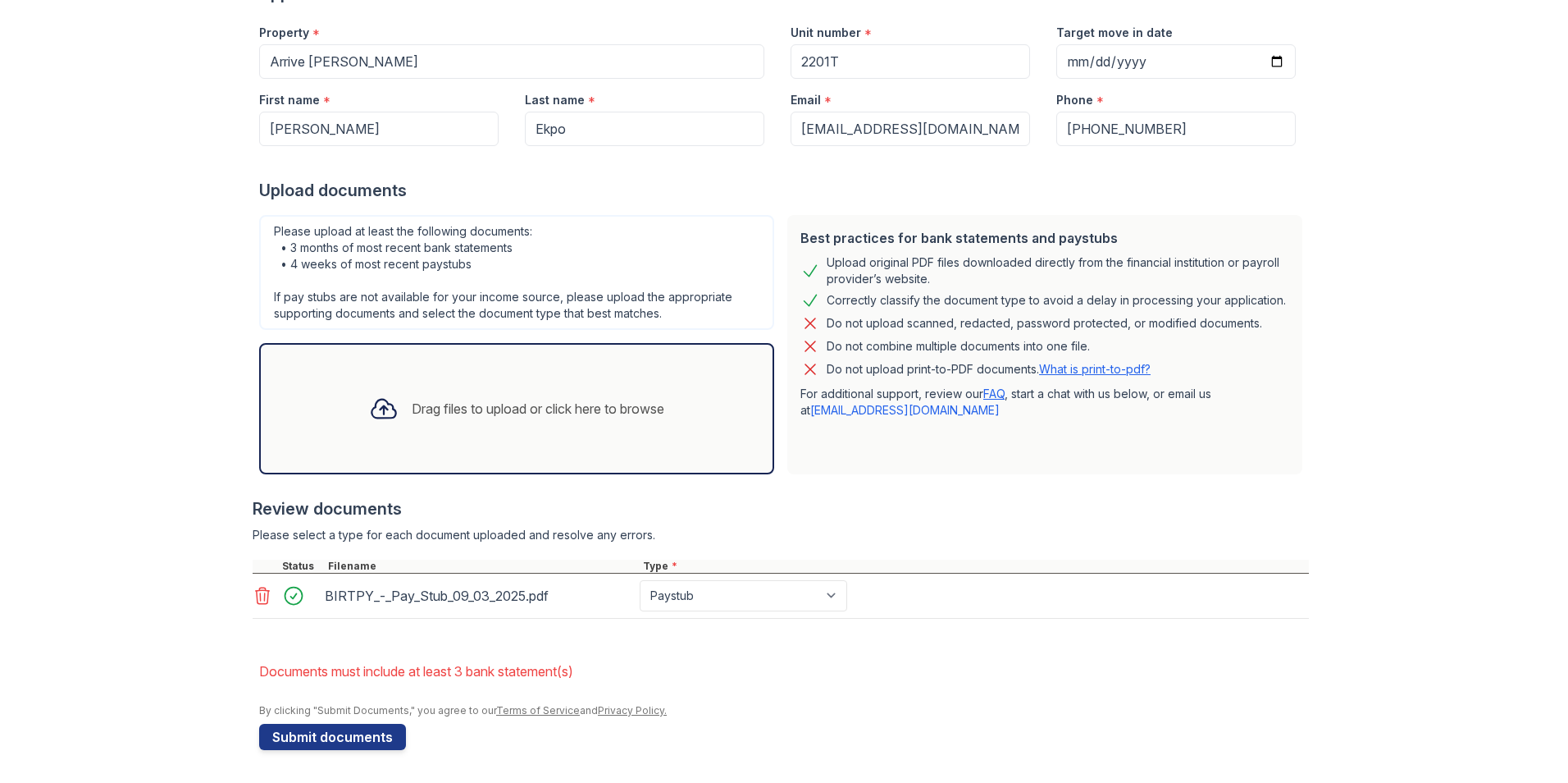
click at [477, 410] on div "Drag files to upload or click here to browse" at bounding box center [538, 408] width 253 height 20
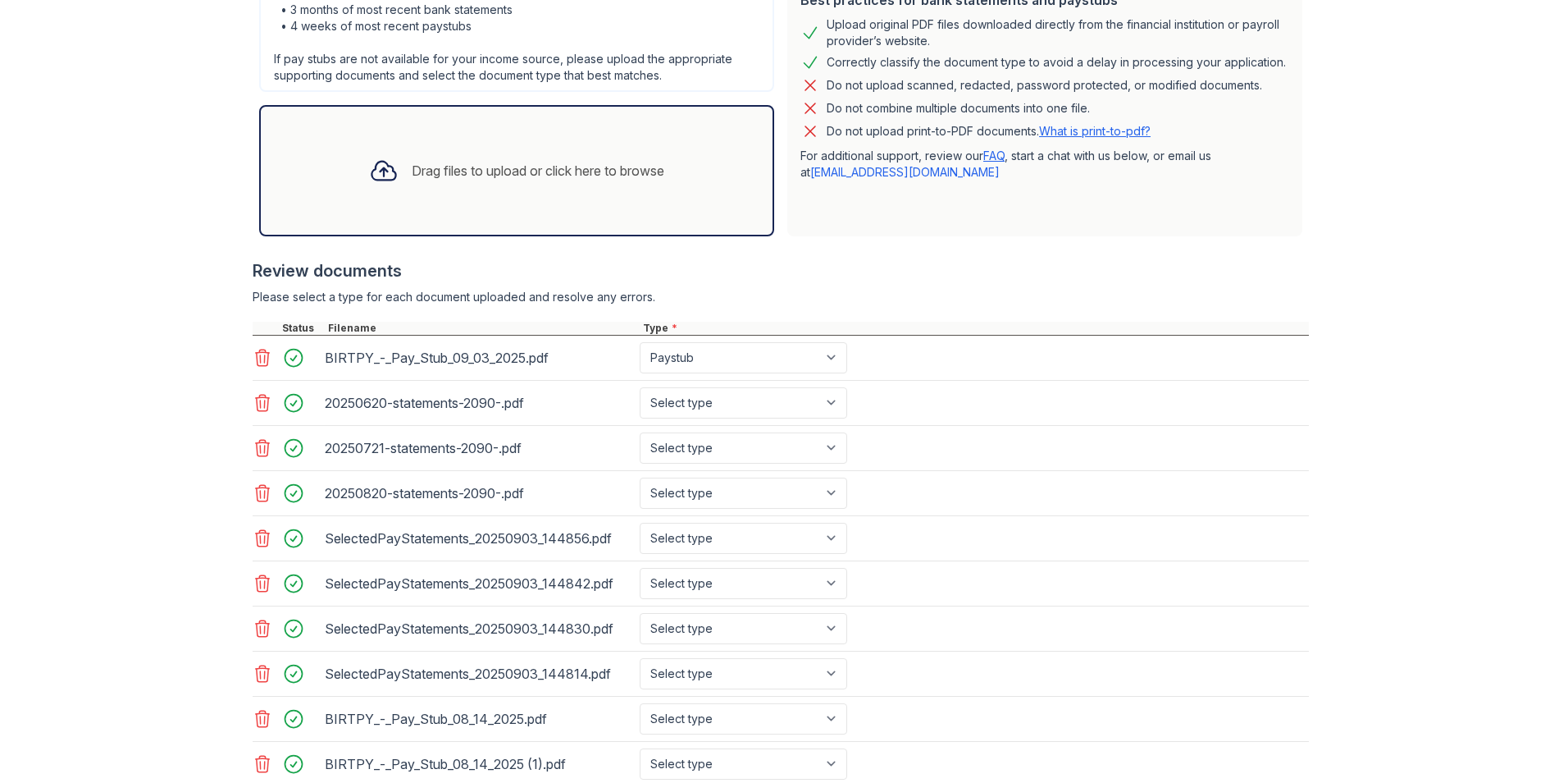
scroll to position [441, 0]
click at [826, 399] on select "Select type Paystub Bank Statement Offer Letter Tax Documents Benefit Award Let…" at bounding box center [744, 400] width 208 height 31
select select "bank_statement"
click at [640, 385] on select "Select type Paystub Bank Statement Offer Letter Tax Documents Benefit Award Let…" at bounding box center [744, 400] width 208 height 31
click at [797, 453] on select "Select type Paystub Bank Statement Offer Letter Tax Documents Benefit Award Let…" at bounding box center [744, 446] width 208 height 31
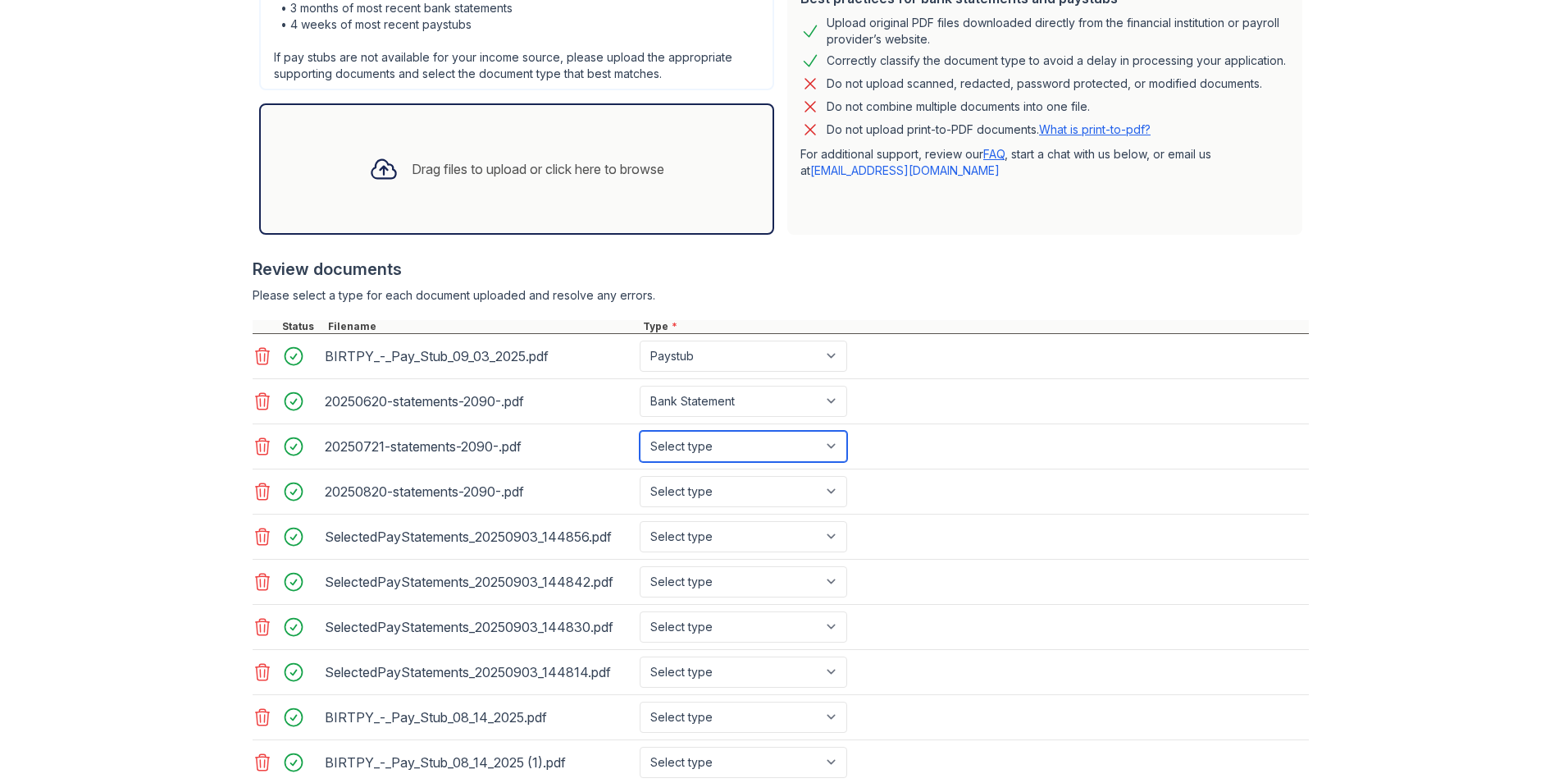
select select "bank_statement"
click at [640, 431] on select "Select type Paystub Bank Statement Offer Letter Tax Documents Benefit Award Let…" at bounding box center [744, 446] width 208 height 31
click at [773, 494] on select "Select type Paystub Bank Statement Offer Letter Tax Documents Benefit Award Let…" at bounding box center [744, 491] width 208 height 31
select select "bank_statement"
click at [640, 476] on select "Select type Paystub Bank Statement Offer Letter Tax Documents Benefit Award Let…" at bounding box center [744, 491] width 208 height 31
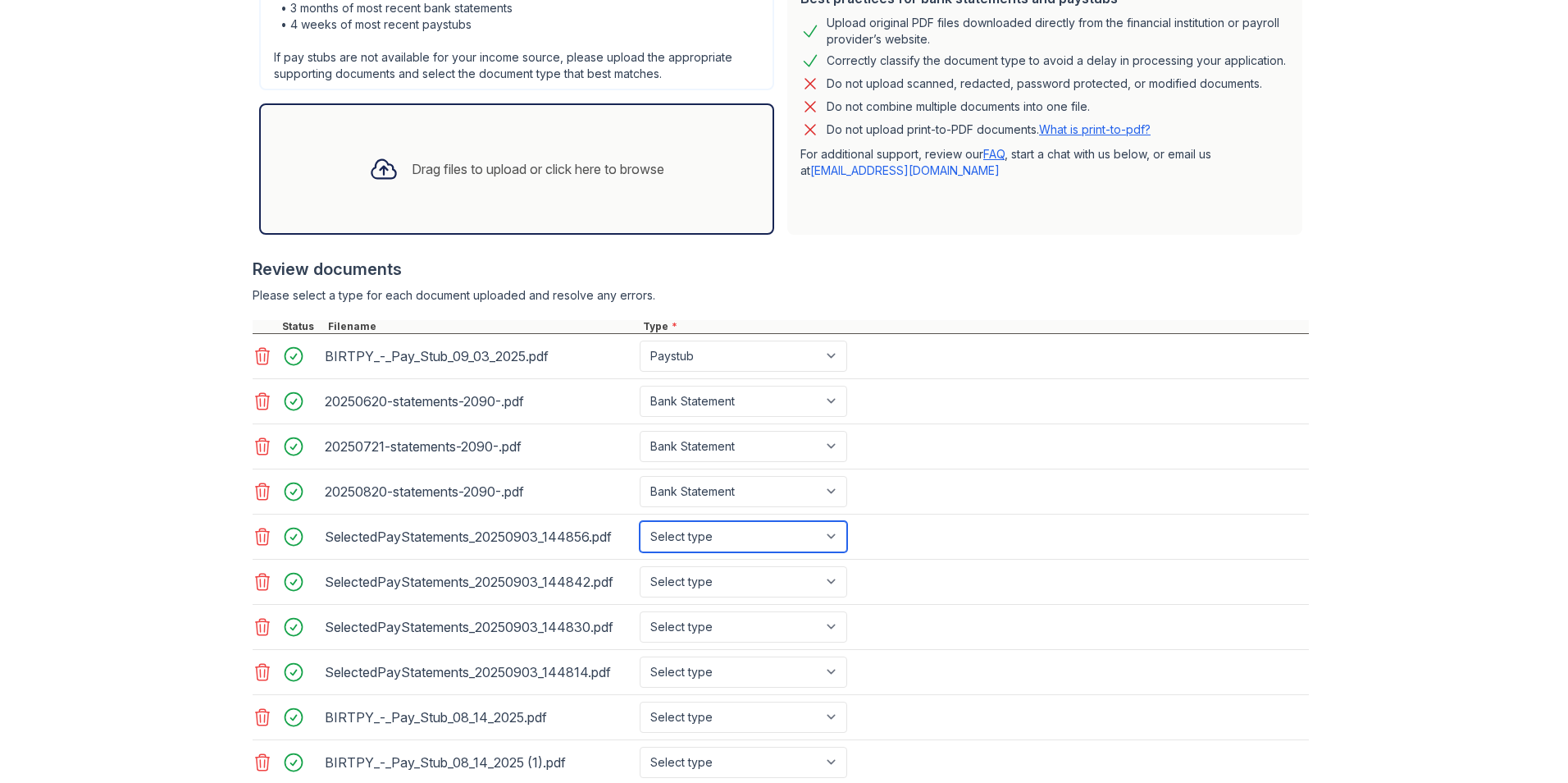
click at [813, 541] on select "Select type Paystub Bank Statement Offer Letter Tax Documents Benefit Award Let…" at bounding box center [744, 536] width 208 height 31
select select "paystub"
click at [640, 521] on select "Select type Paystub Bank Statement Offer Letter Tax Documents Benefit Award Let…" at bounding box center [744, 536] width 208 height 31
click at [758, 581] on select "Select type Paystub Bank Statement Offer Letter Tax Documents Benefit Award Let…" at bounding box center [744, 581] width 208 height 31
select select "paystub"
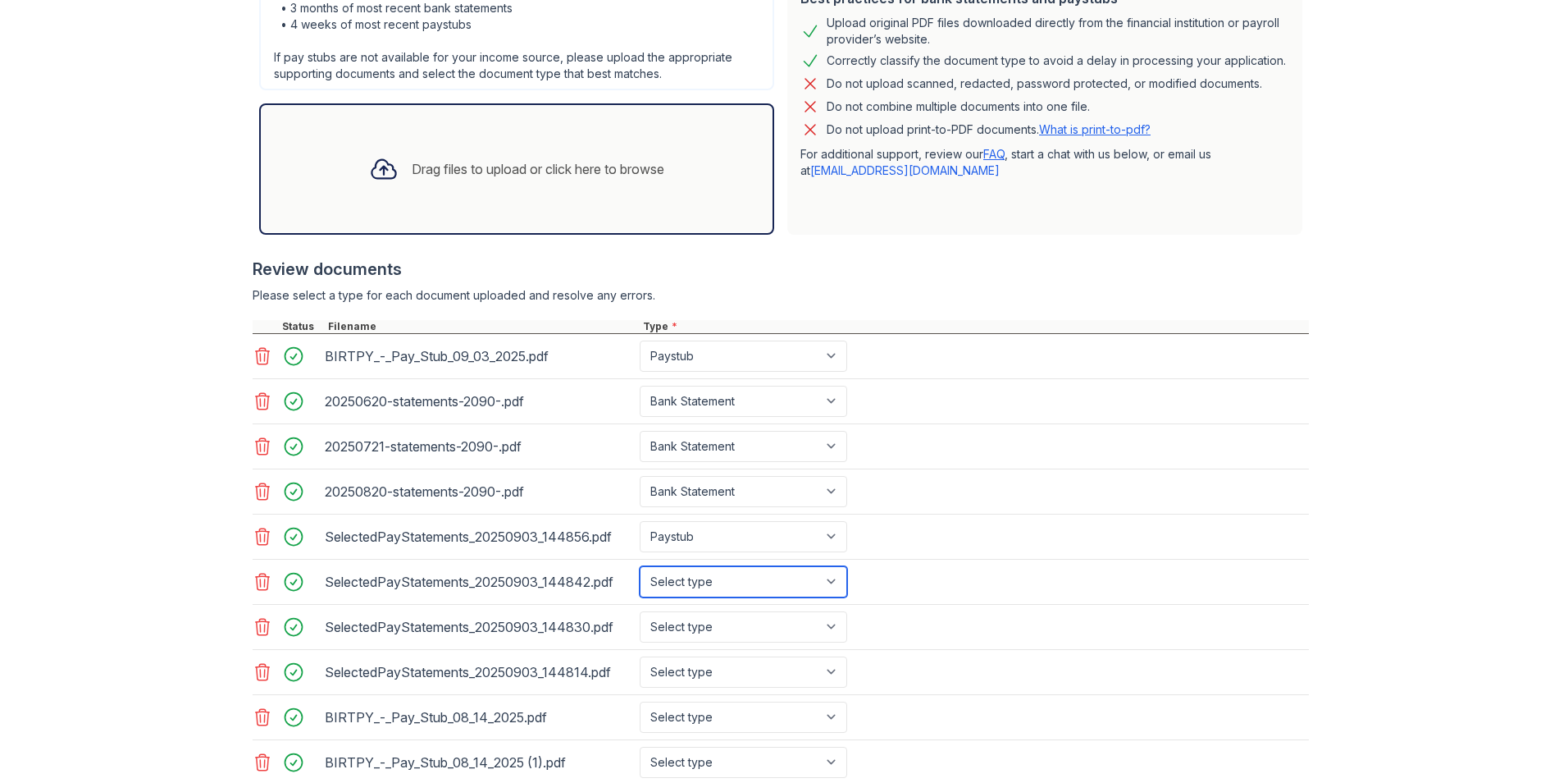
click at [640, 566] on select "Select type Paystub Bank Statement Offer Letter Tax Documents Benefit Award Let…" at bounding box center [744, 581] width 208 height 31
click at [756, 629] on select "Select type Paystub Bank Statement Offer Letter Tax Documents Benefit Award Let…" at bounding box center [744, 626] width 208 height 31
select select "paystub"
click at [640, 611] on select "Select type Paystub Bank Statement Offer Letter Tax Documents Benefit Award Let…" at bounding box center [744, 626] width 208 height 31
click at [737, 682] on select "Select type Paystub Bank Statement Offer Letter Tax Documents Benefit Award Let…" at bounding box center [744, 671] width 208 height 31
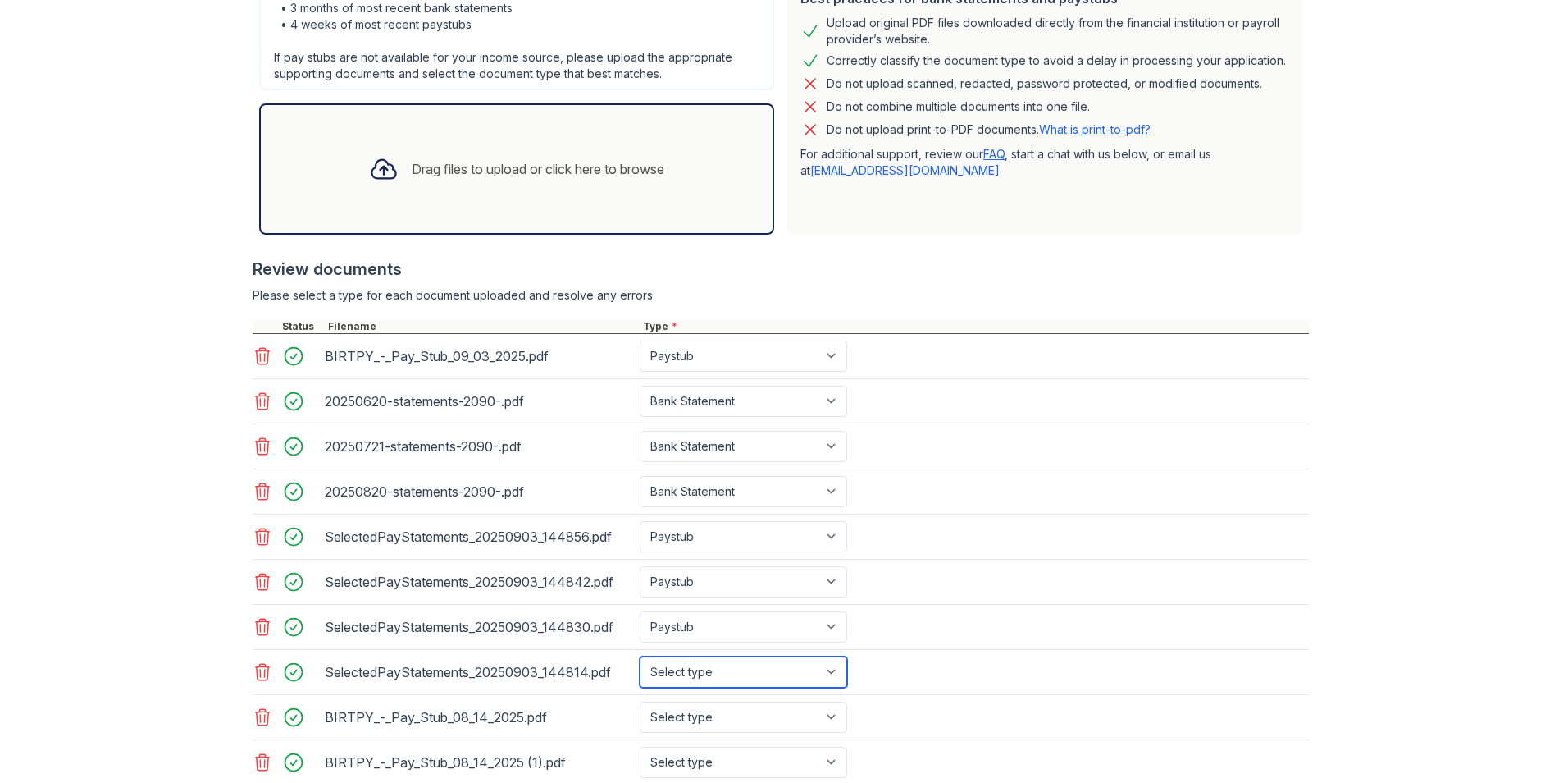
select select "paystub"
click at [640, 656] on select "Select type Paystub Bank Statement Offer Letter Tax Documents Benefit Award Let…" at bounding box center [744, 671] width 208 height 31
click at [754, 718] on select "Select type Paystub Bank Statement Offer Letter Tax Documents Benefit Award Let…" at bounding box center [744, 716] width 208 height 31
select select "paystub"
click at [640, 701] on select "Select type Paystub Bank Statement Offer Letter Tax Documents Benefit Award Let…" at bounding box center [744, 716] width 208 height 31
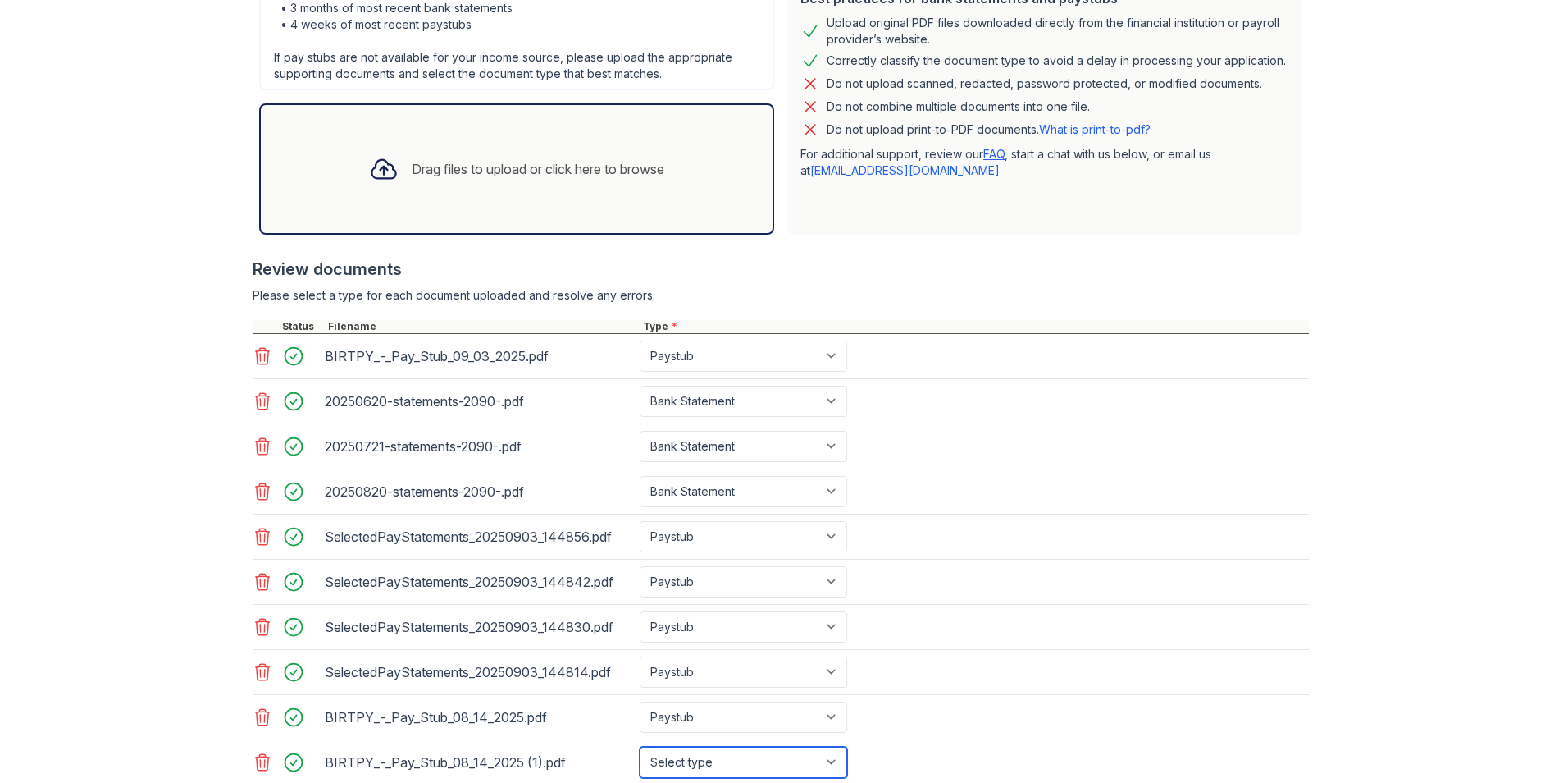
click at [709, 763] on select "Select type Paystub Bank Statement Offer Letter Tax Documents Benefit Award Let…" at bounding box center [744, 762] width 208 height 31
select select "paystub"
click at [640, 747] on select "Select type Paystub Bank Statement Offer Letter Tax Documents Benefit Award Let…" at bounding box center [744, 762] width 208 height 31
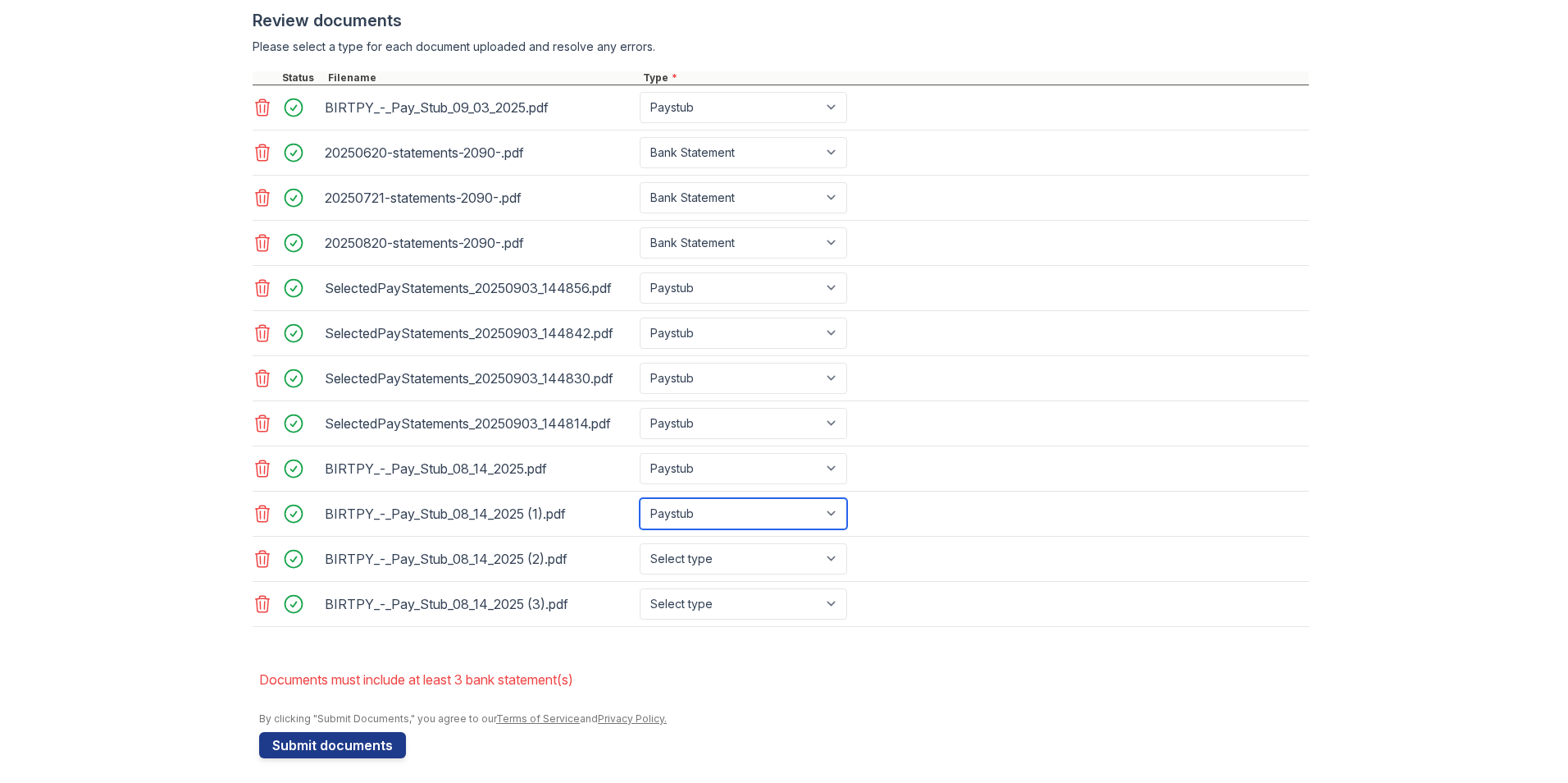
scroll to position [698, 0]
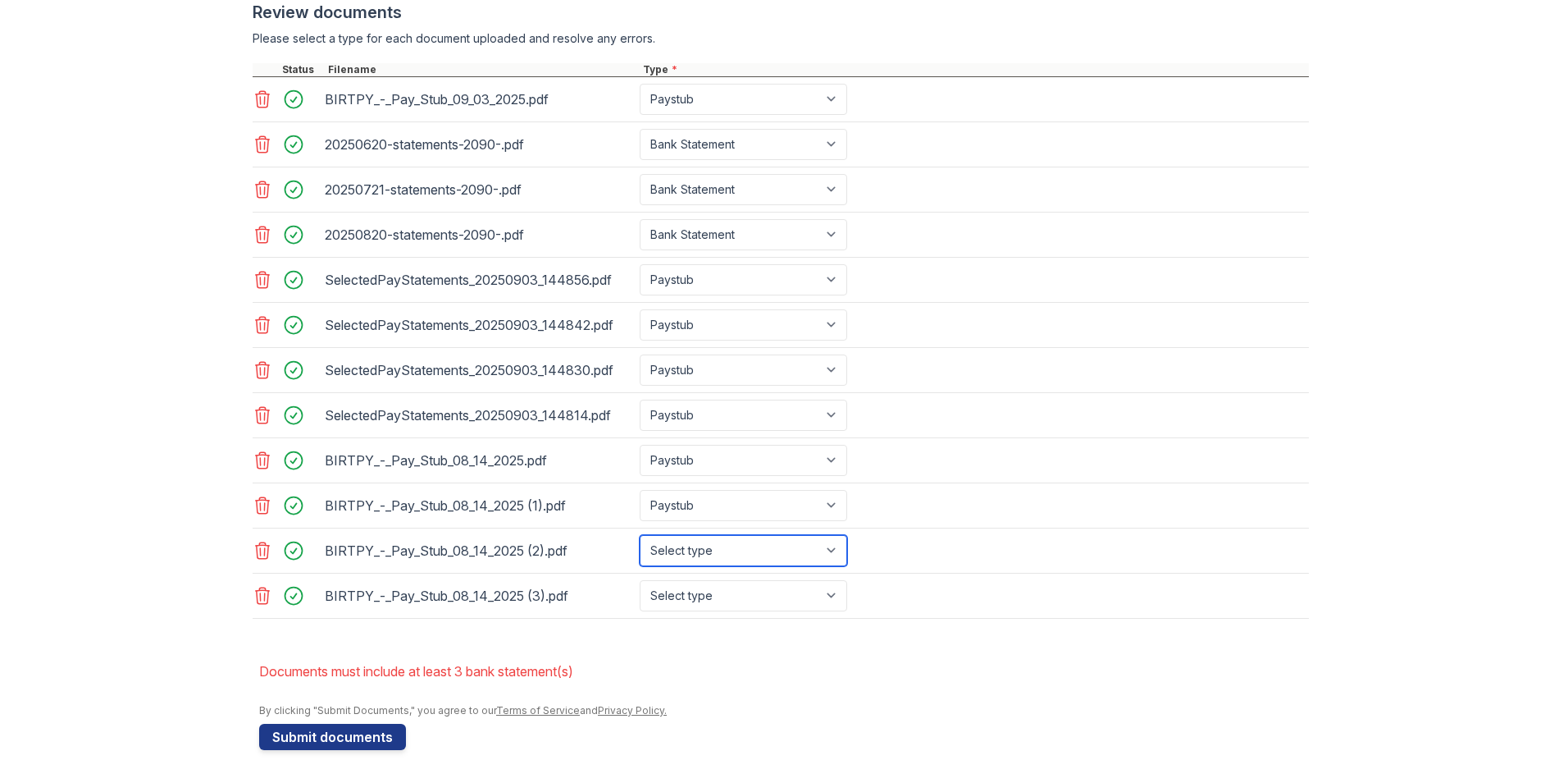
click at [821, 547] on select "Select type Paystub Bank Statement Offer Letter Tax Documents Benefit Award Let…" at bounding box center [744, 550] width 208 height 31
select select "paystub"
click at [640, 534] on select "Select type Paystub Bank Statement Offer Letter Tax Documents Benefit Award Let…" at bounding box center [744, 550] width 208 height 31
click at [813, 589] on select "Select type Paystub Bank Statement Offer Letter Tax Documents Benefit Award Let…" at bounding box center [744, 595] width 208 height 31
select select "paystub"
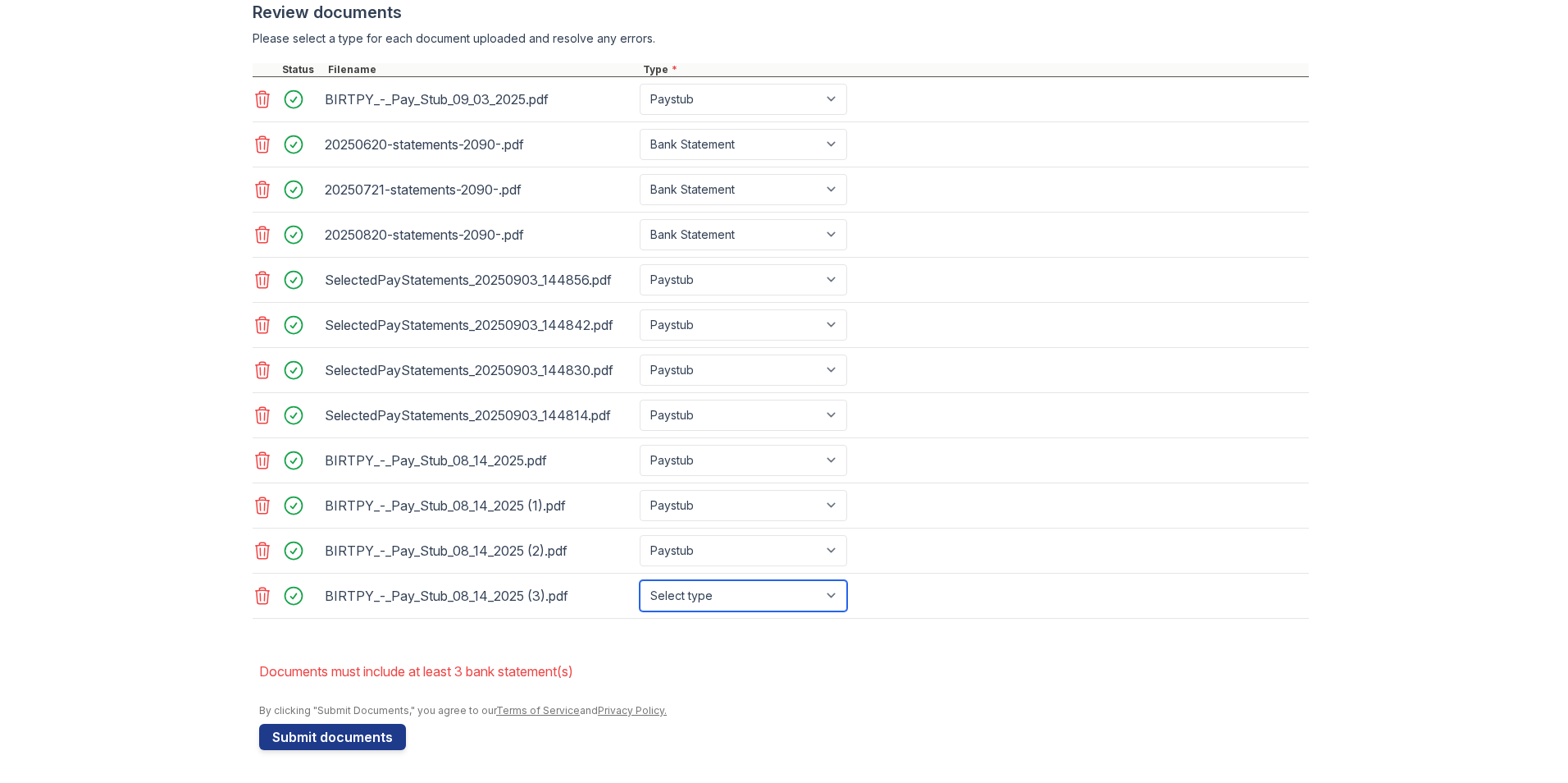
click at [640, 580] on select "Select type Paystub Bank Statement Offer Letter Tax Documents Benefit Award Let…" at bounding box center [744, 595] width 208 height 31
click at [258, 100] on icon at bounding box center [263, 99] width 14 height 16
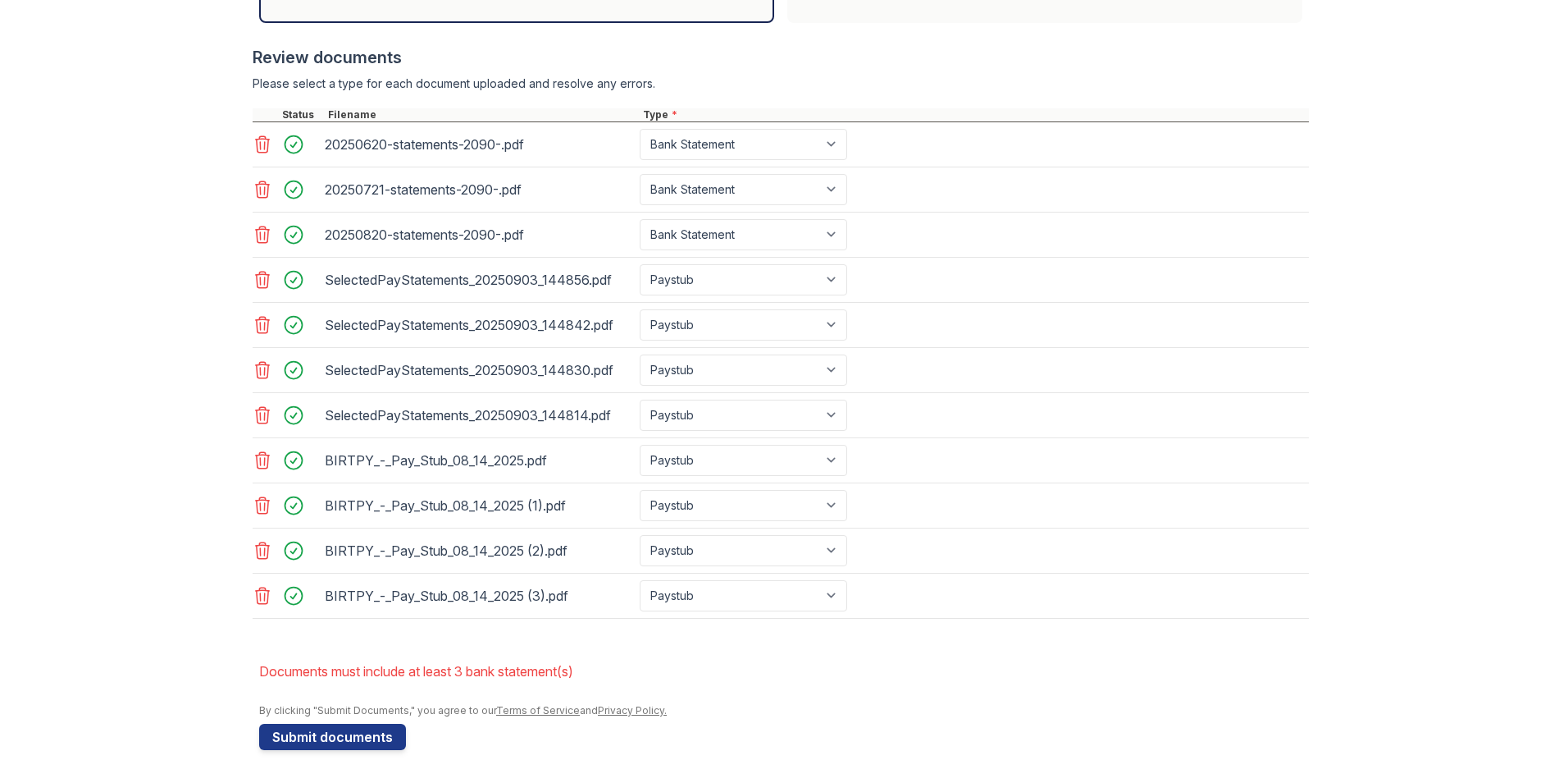
scroll to position [520, 0]
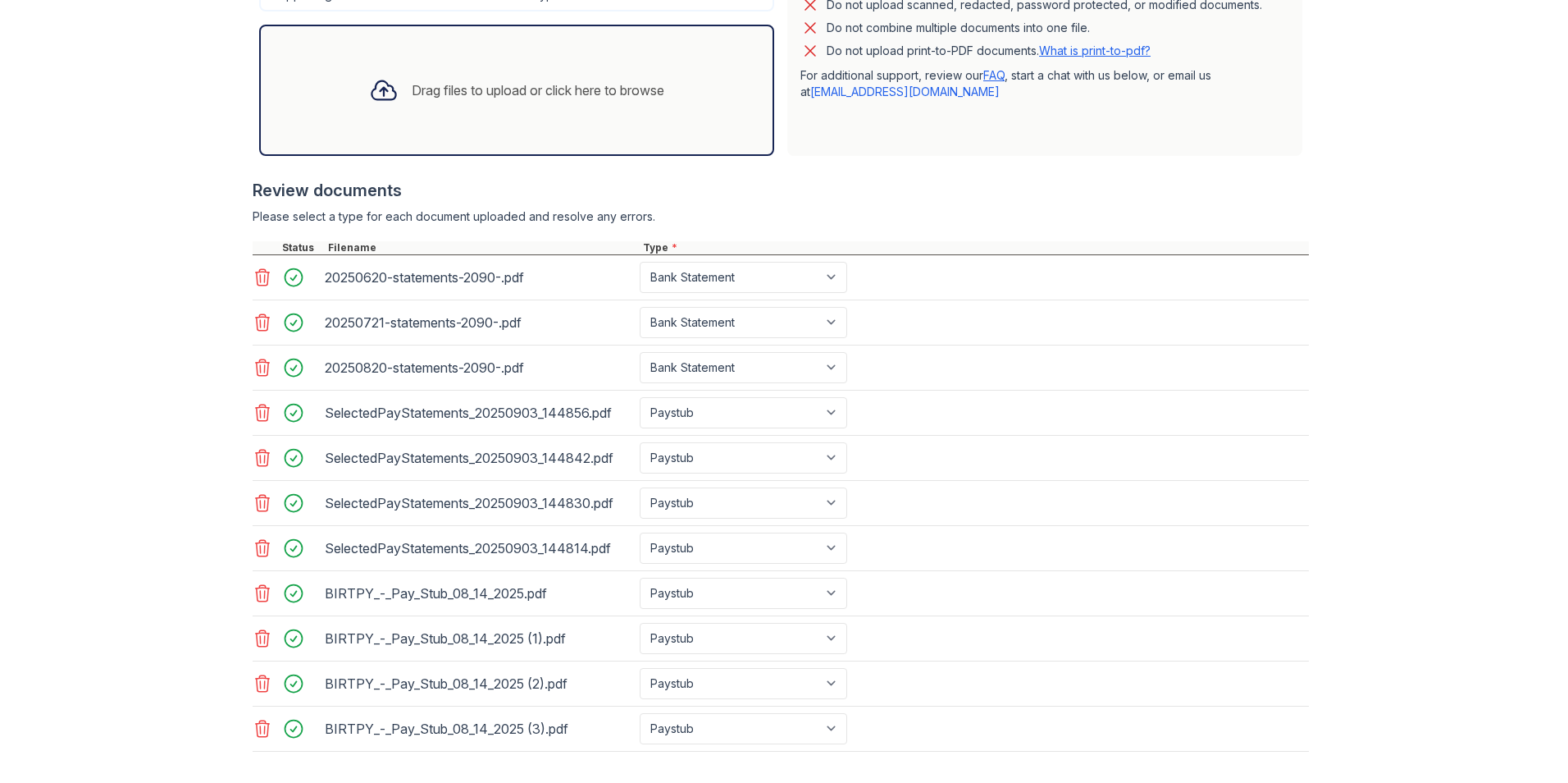
click at [496, 81] on div "Drag files to upload or click here to browse" at bounding box center [538, 91] width 253 height 20
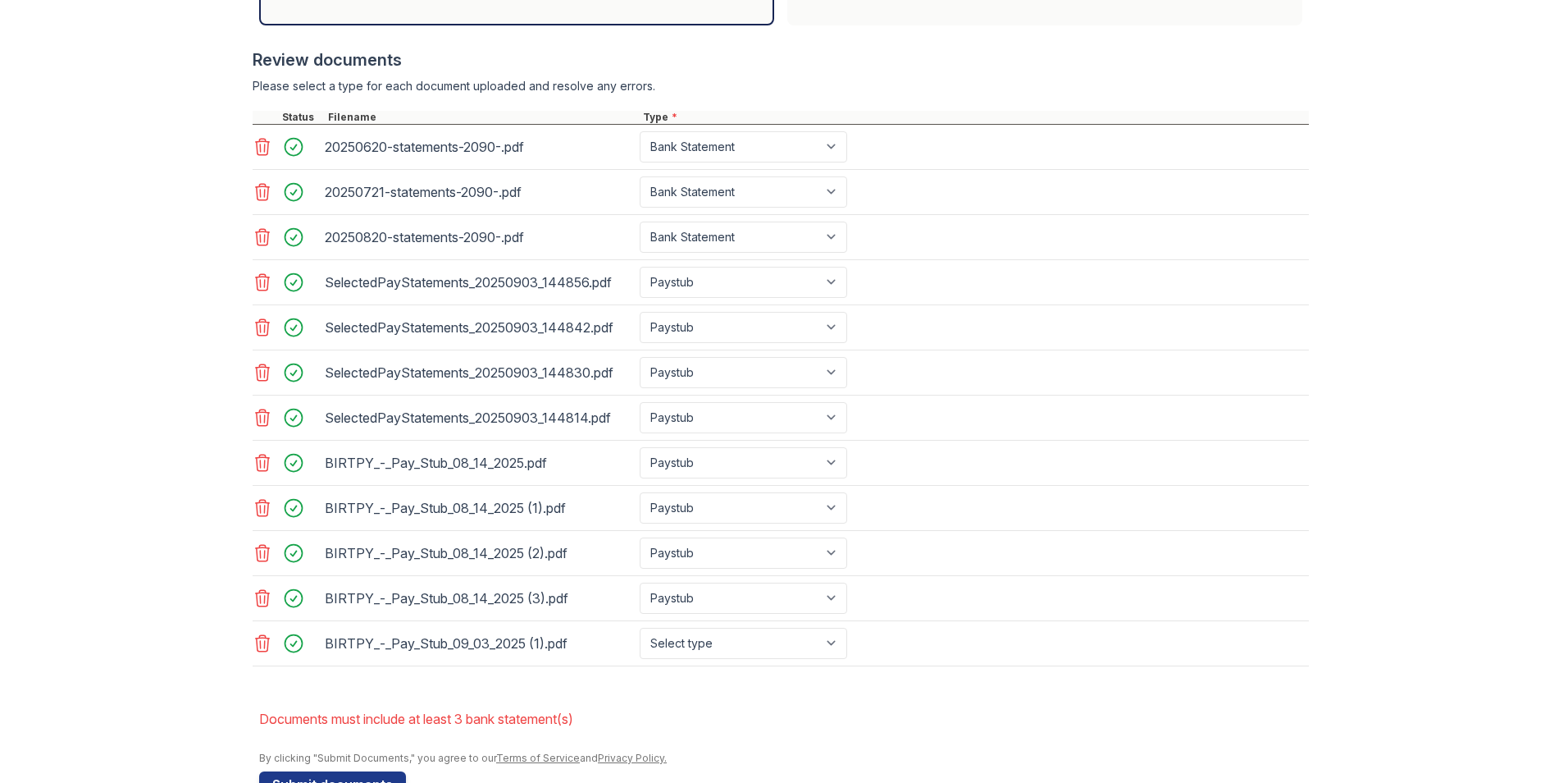
scroll to position [698, 0]
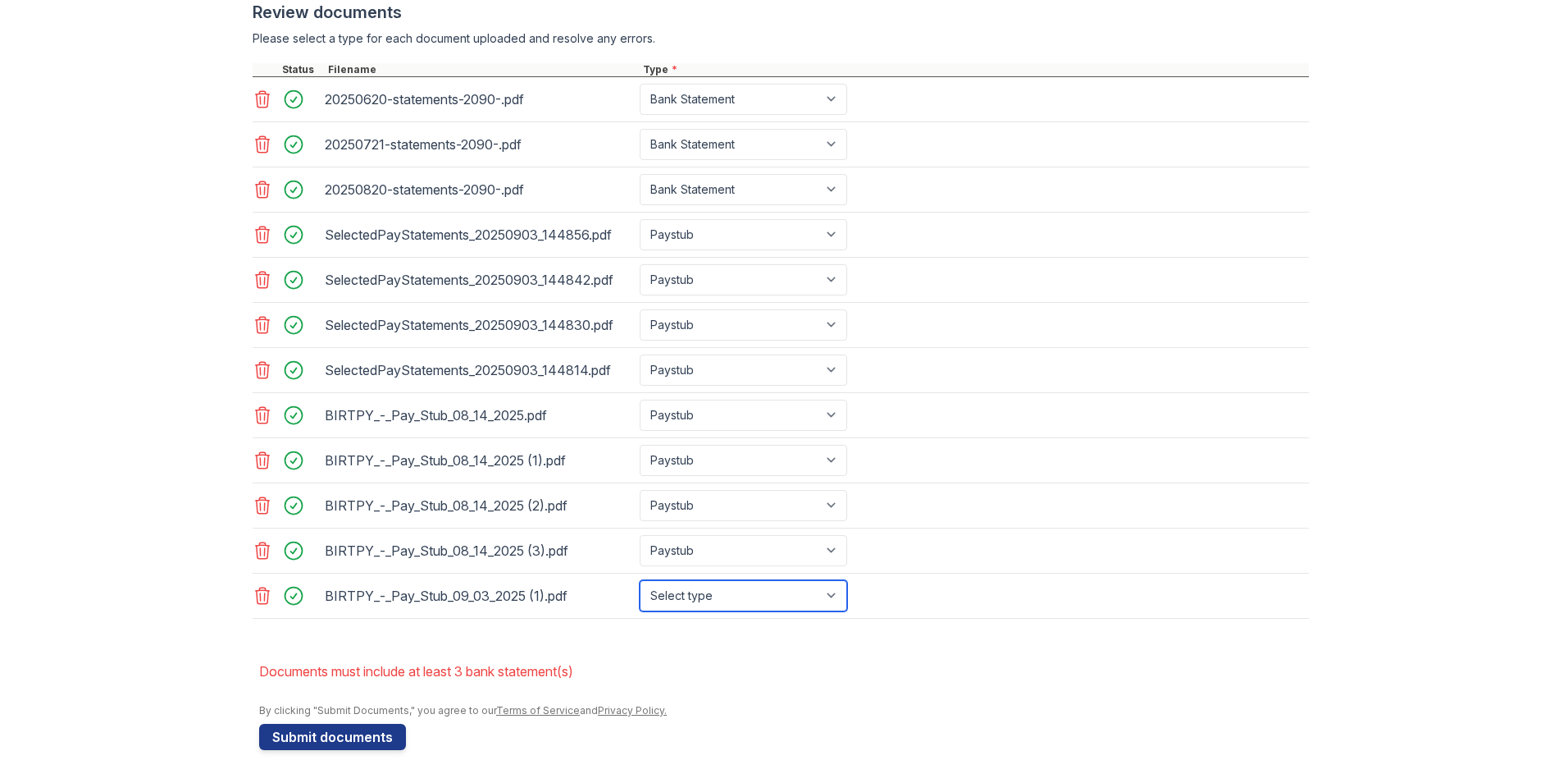
click at [832, 595] on select "Select type Paystub Bank Statement Offer Letter Tax Documents Benefit Award Let…" at bounding box center [744, 595] width 208 height 31
select select "paystub"
click at [640, 580] on select "Select type Paystub Bank Statement Offer Letter Tax Documents Benefit Award Let…" at bounding box center [744, 595] width 208 height 31
click at [340, 741] on button "Submit documents" at bounding box center [332, 737] width 146 height 27
